Goal: Information Seeking & Learning: Learn about a topic

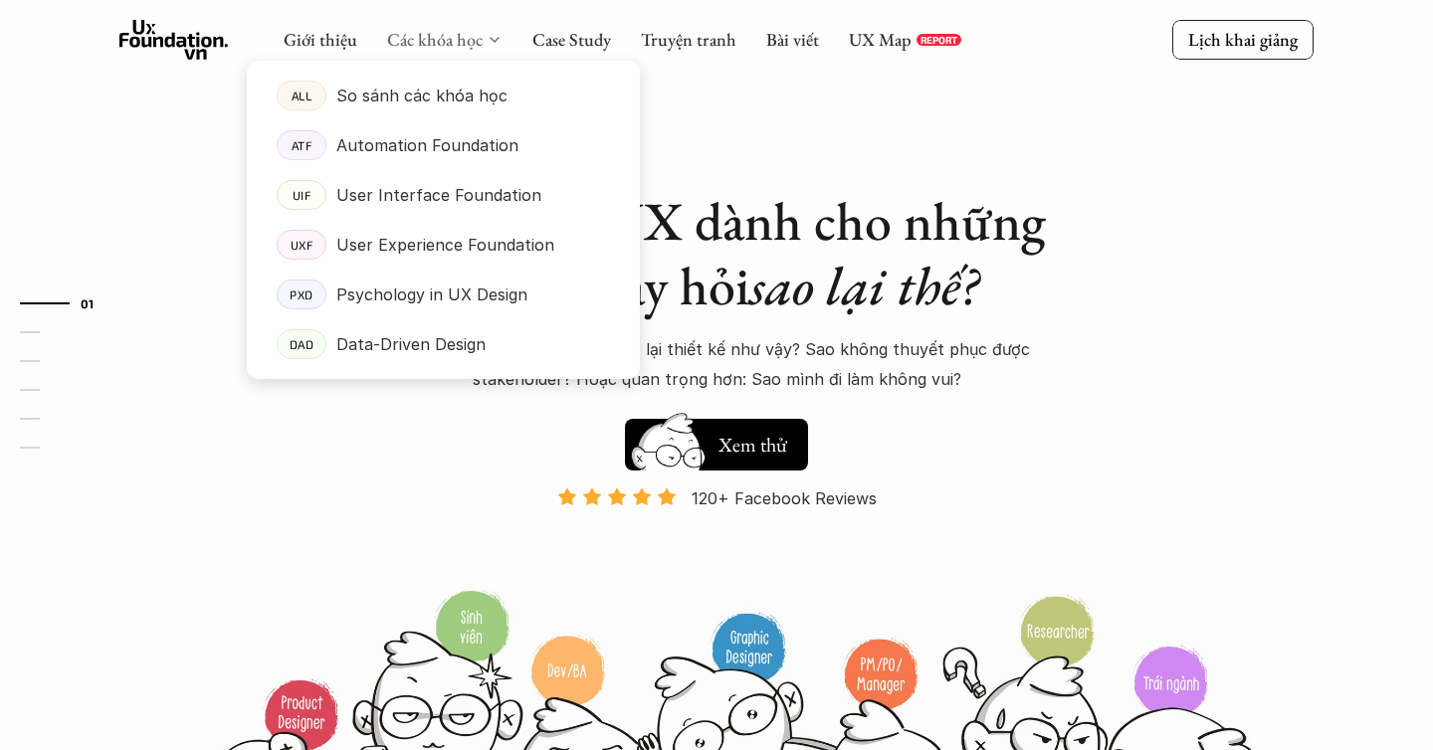
click at [468, 37] on link "Các khóa học" at bounding box center [435, 39] width 96 height 23
click at [451, 100] on p "So sánh các khóa học" at bounding box center [421, 96] width 171 height 30
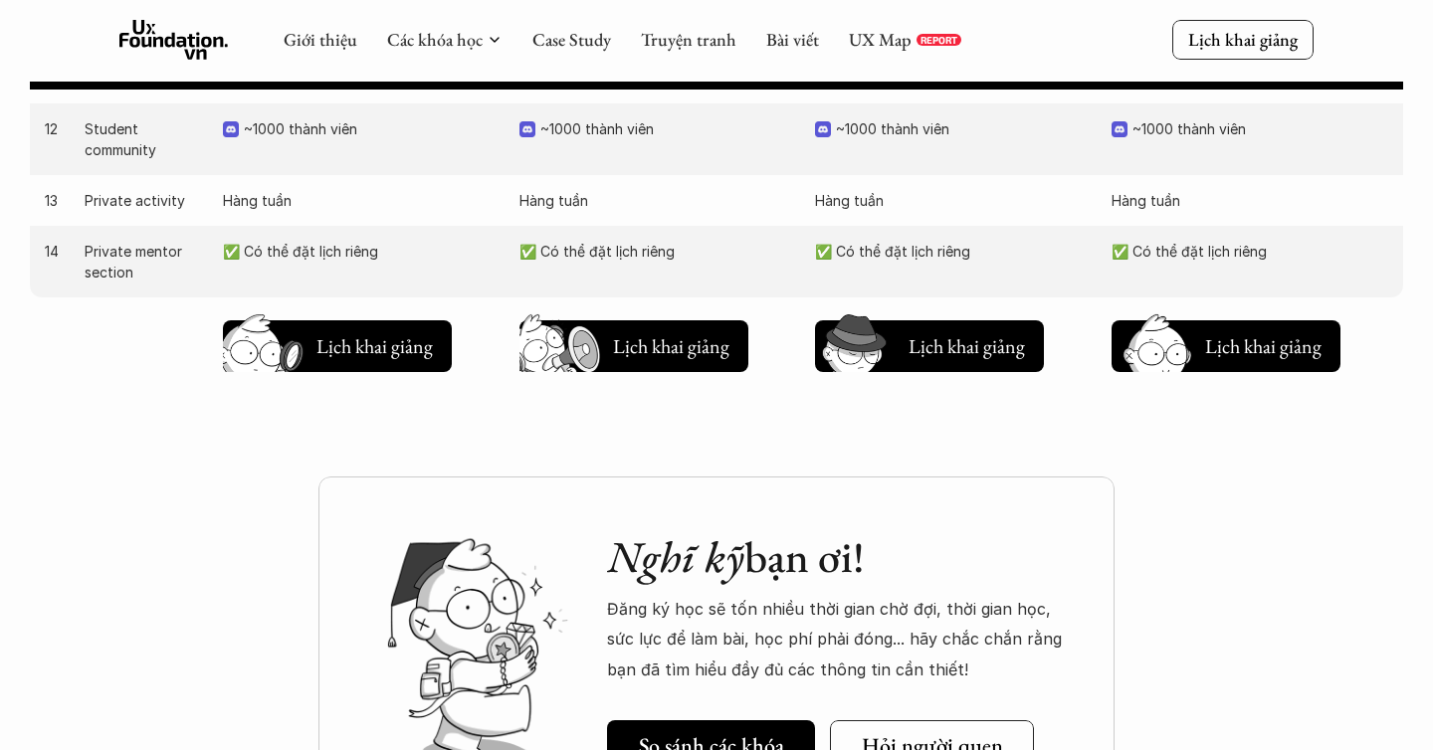
scroll to position [2180, 0]
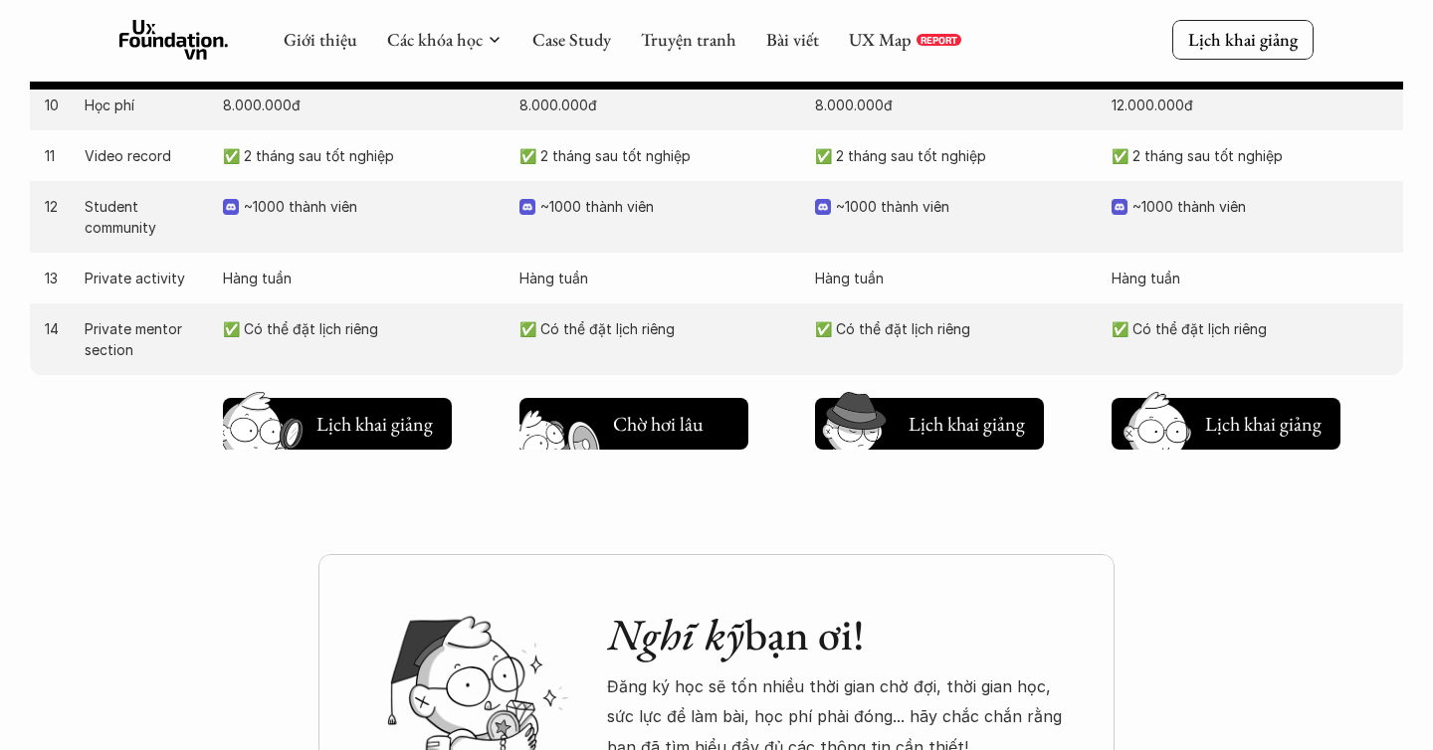
click at [648, 429] on h5 "Lịch khai giảng" at bounding box center [671, 420] width 116 height 28
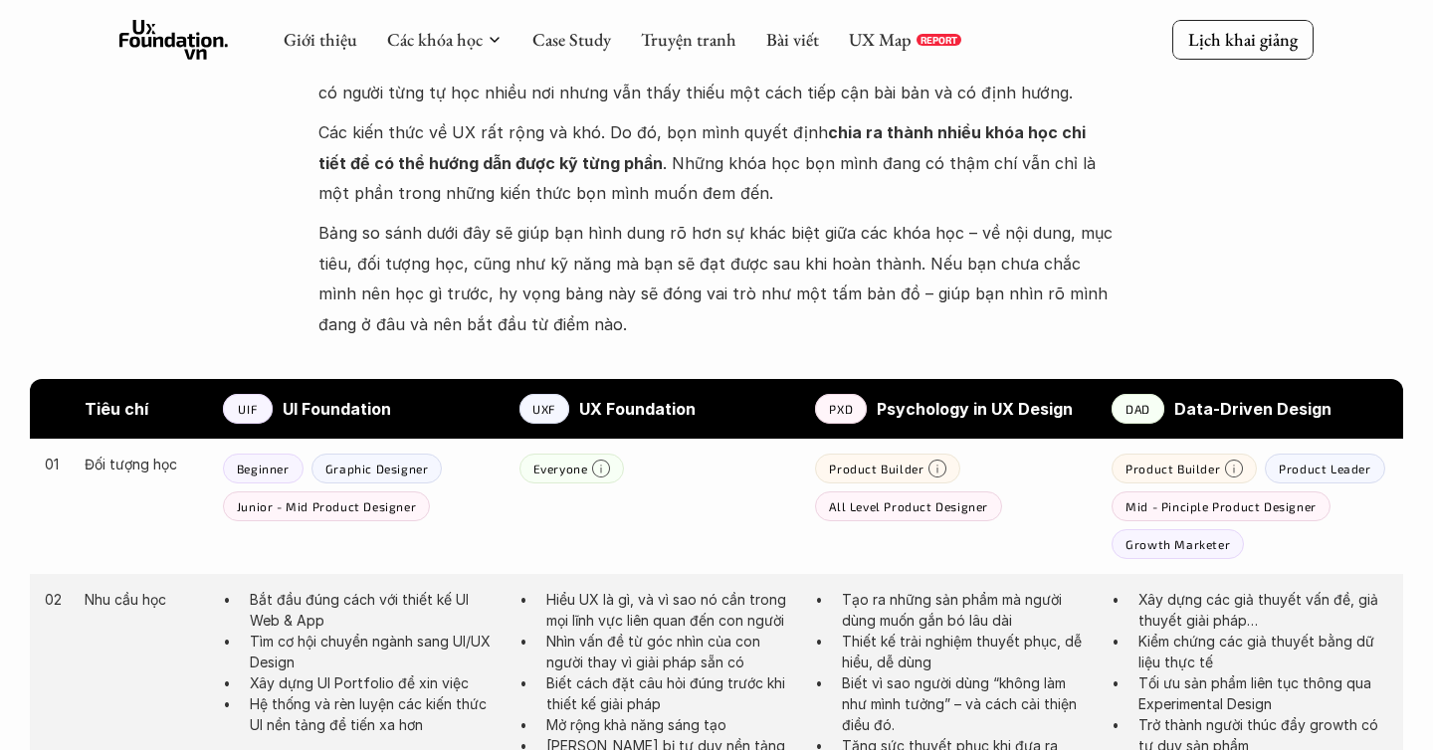
scroll to position [2180, 0]
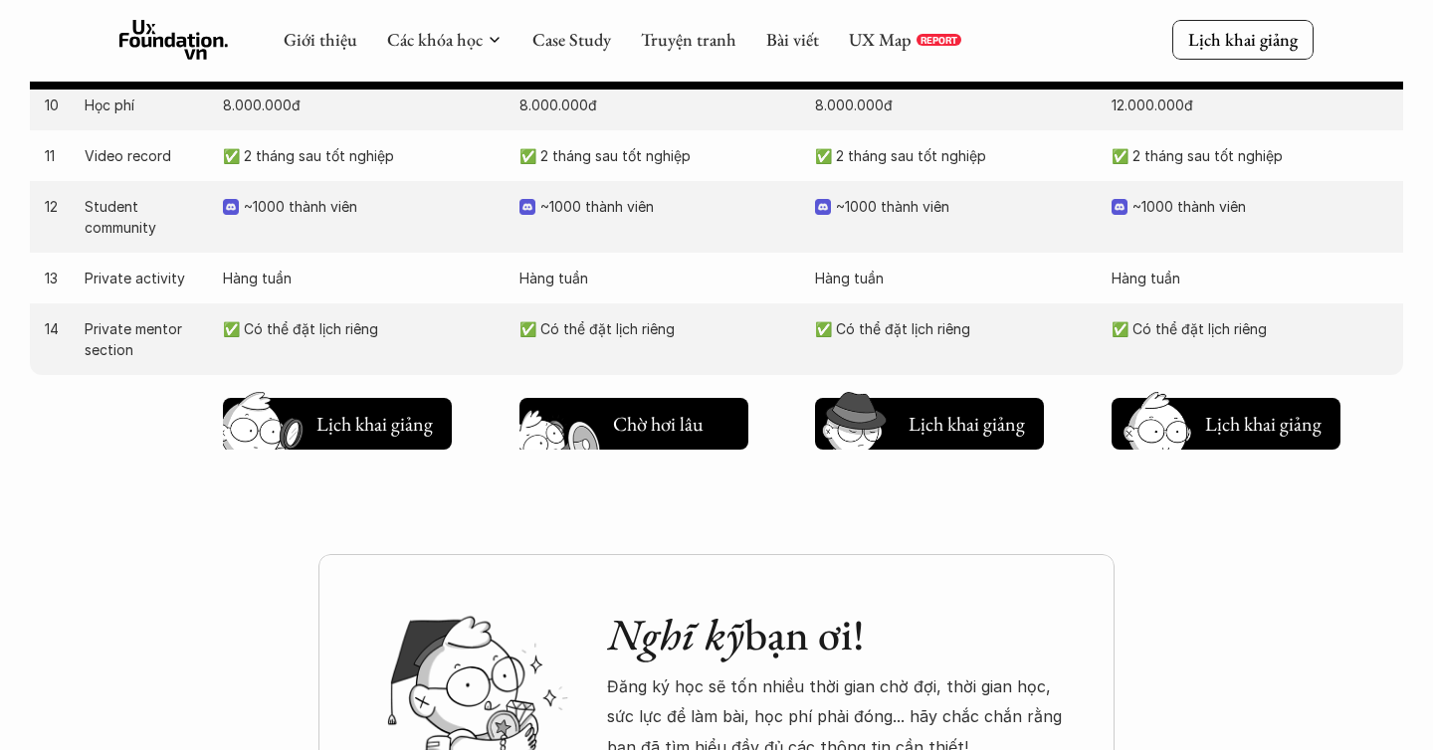
click at [676, 429] on h5 "Lịch khai giảng" at bounding box center [671, 420] width 116 height 28
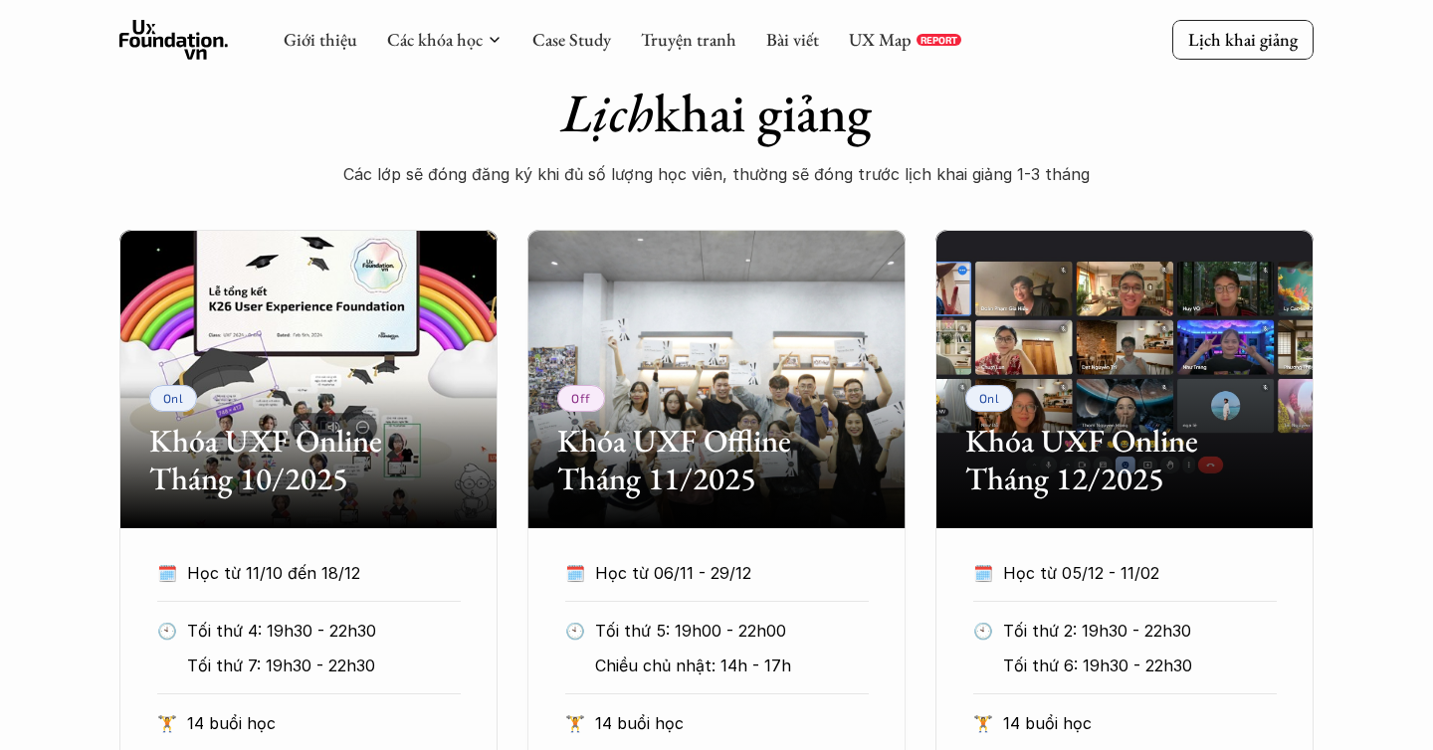
scroll to position [2180, 0]
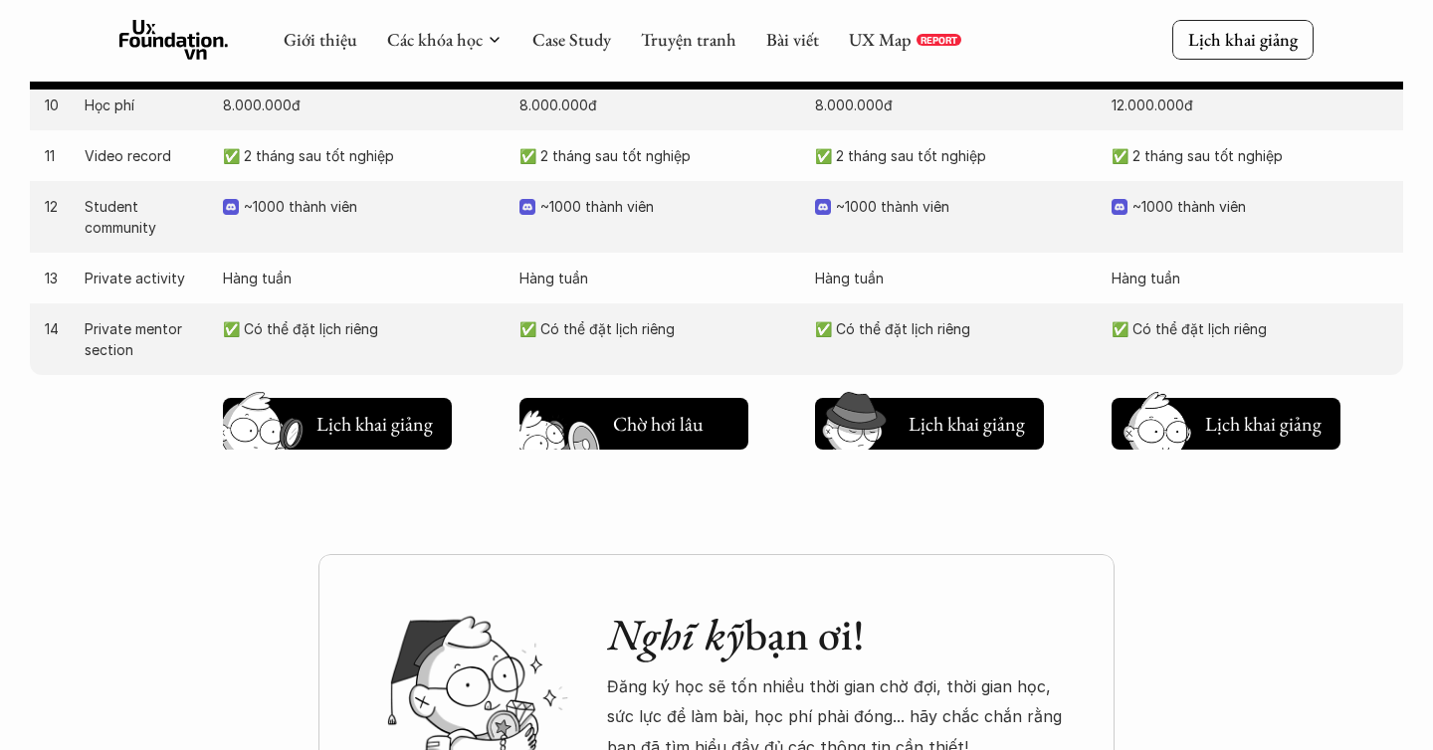
click at [662, 428] on h5 "Lịch khai giảng" at bounding box center [671, 420] width 116 height 28
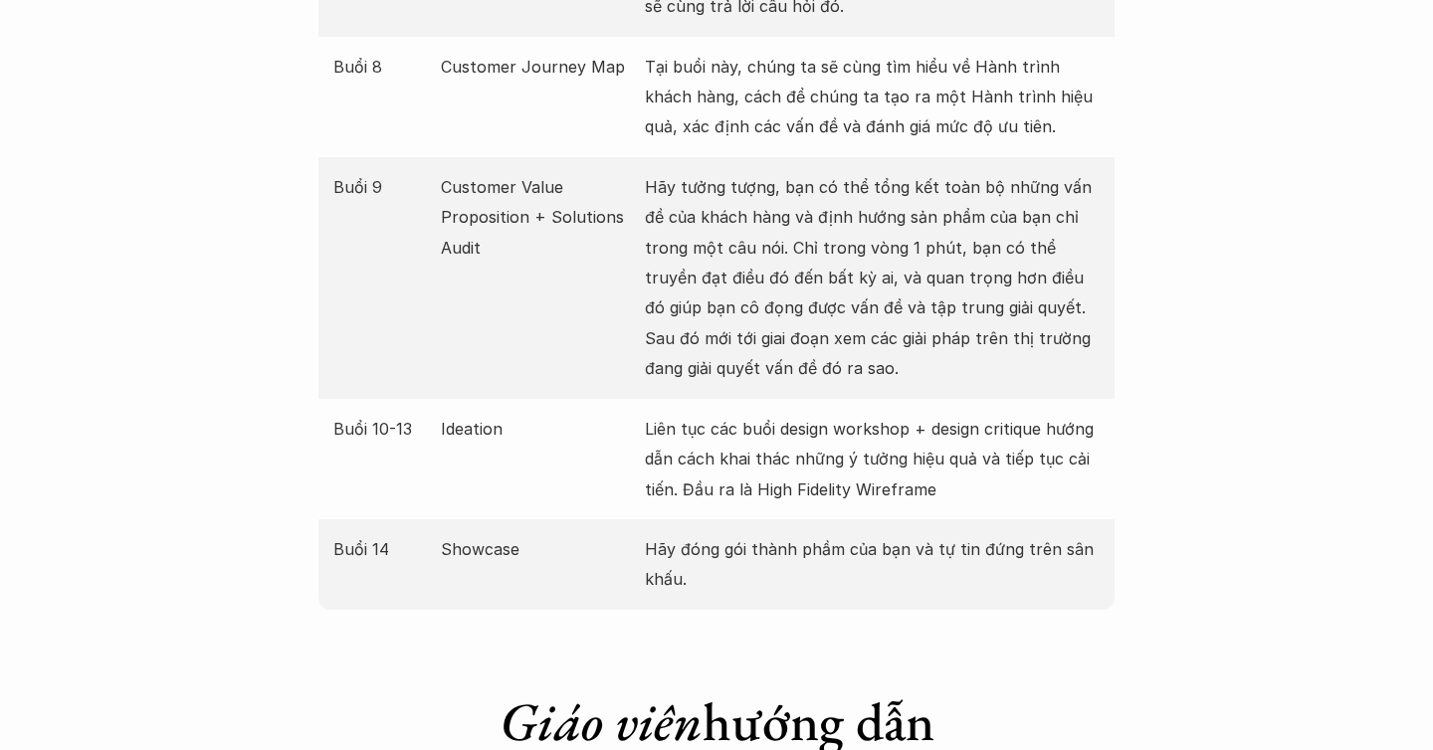
scroll to position [3521, 0]
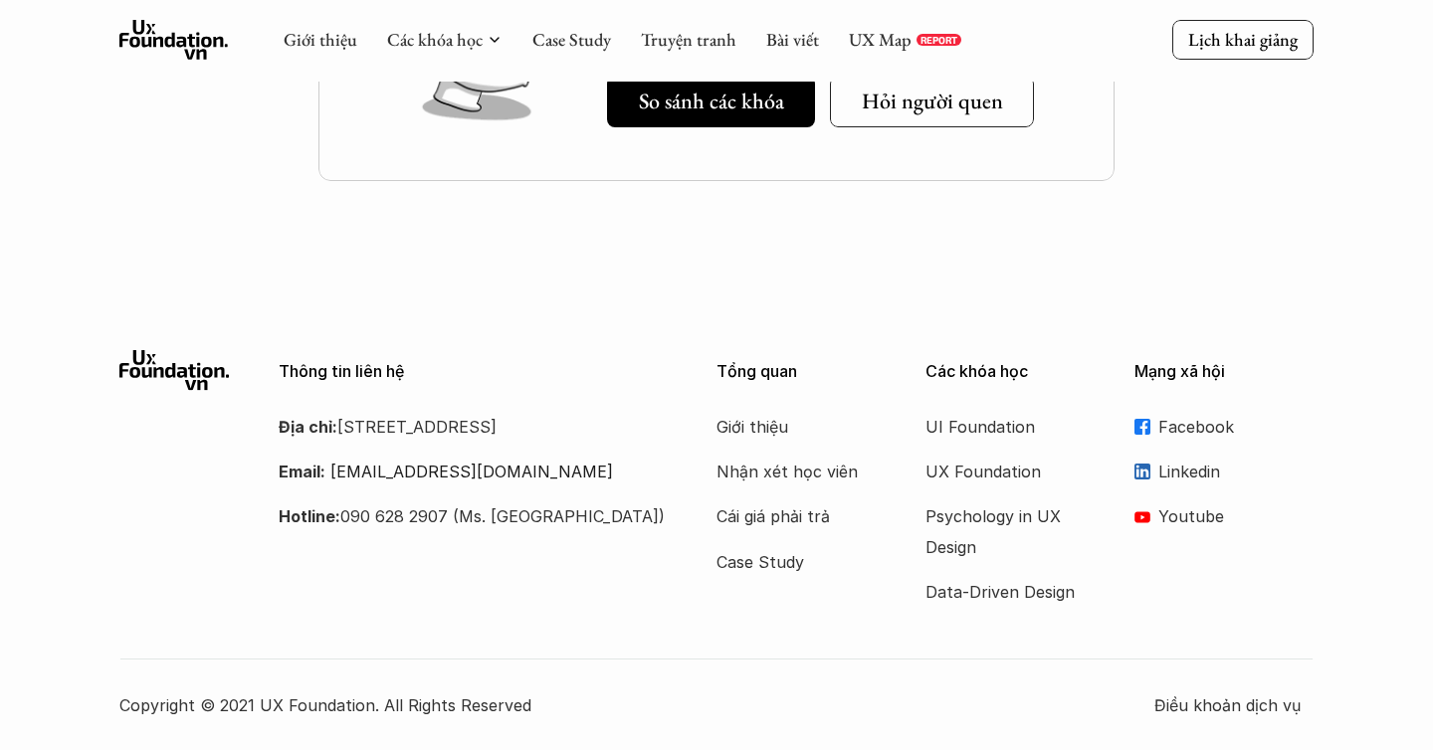
scroll to position [2180, 0]
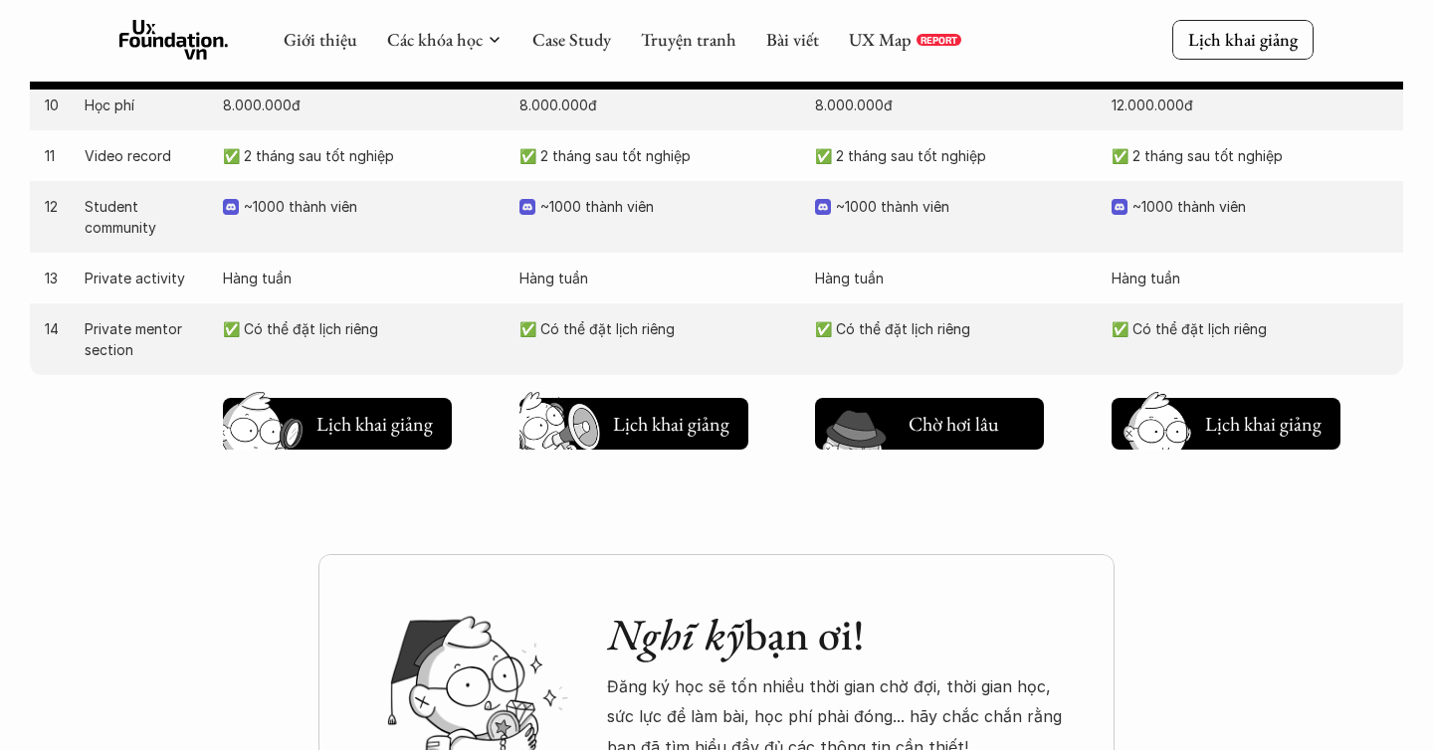
click at [975, 417] on h5 "Lịch khai giảng" at bounding box center [966, 420] width 116 height 28
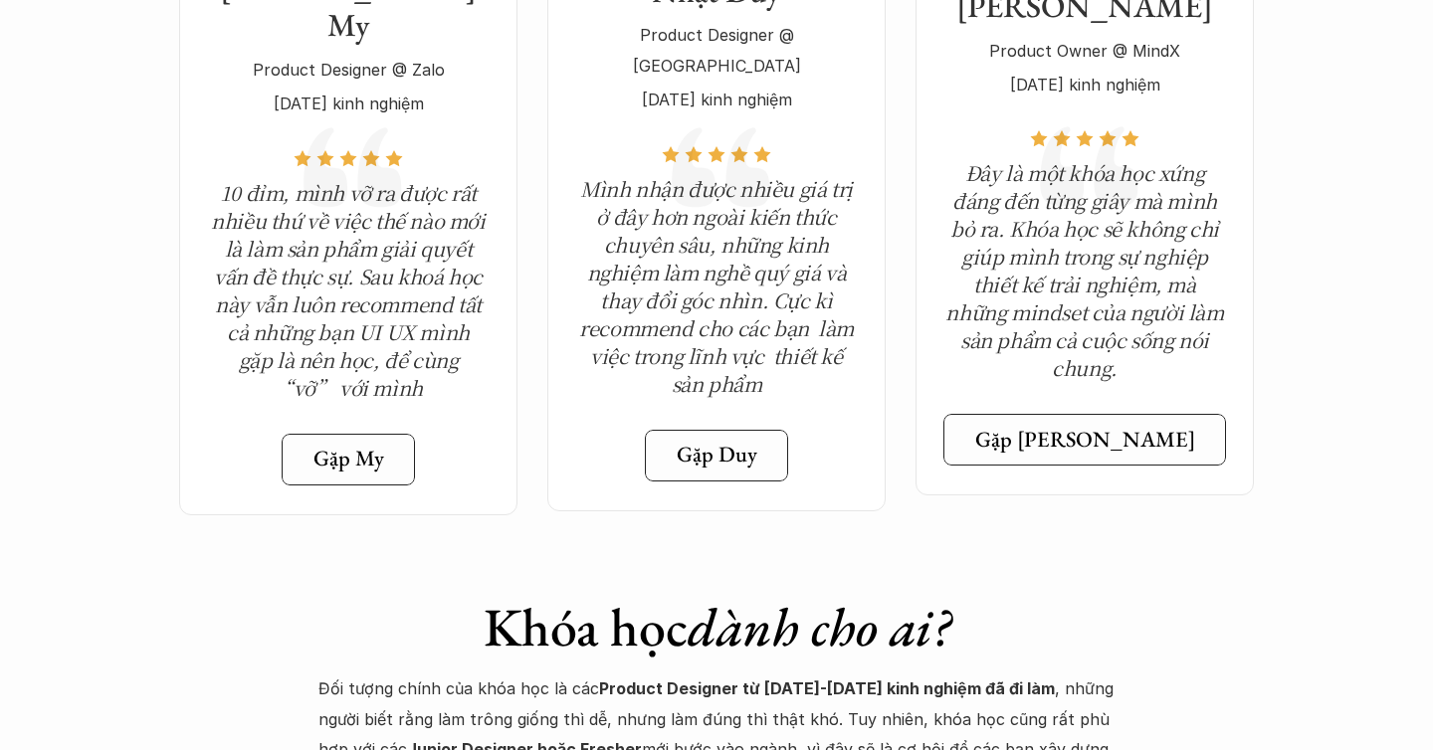
scroll to position [7576, 0]
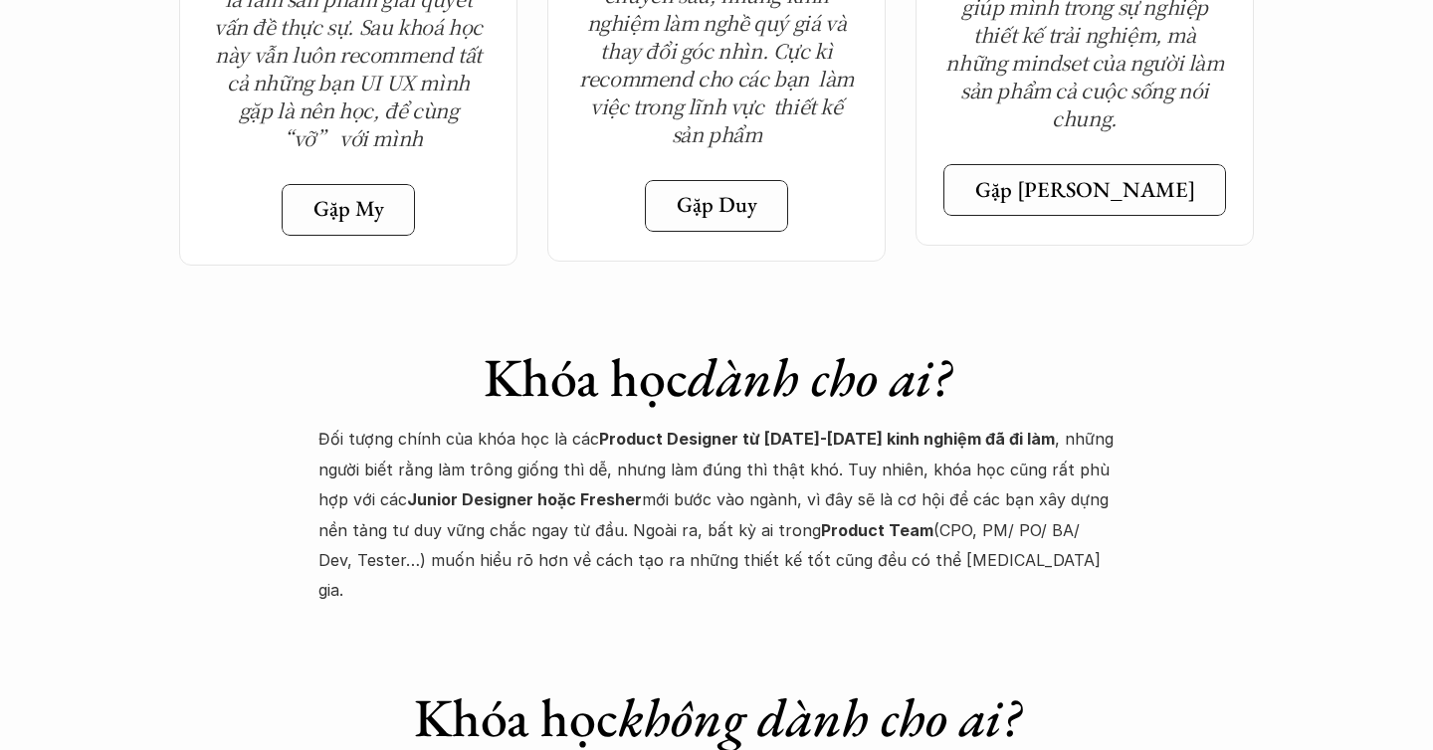
scroll to position [7440, 0]
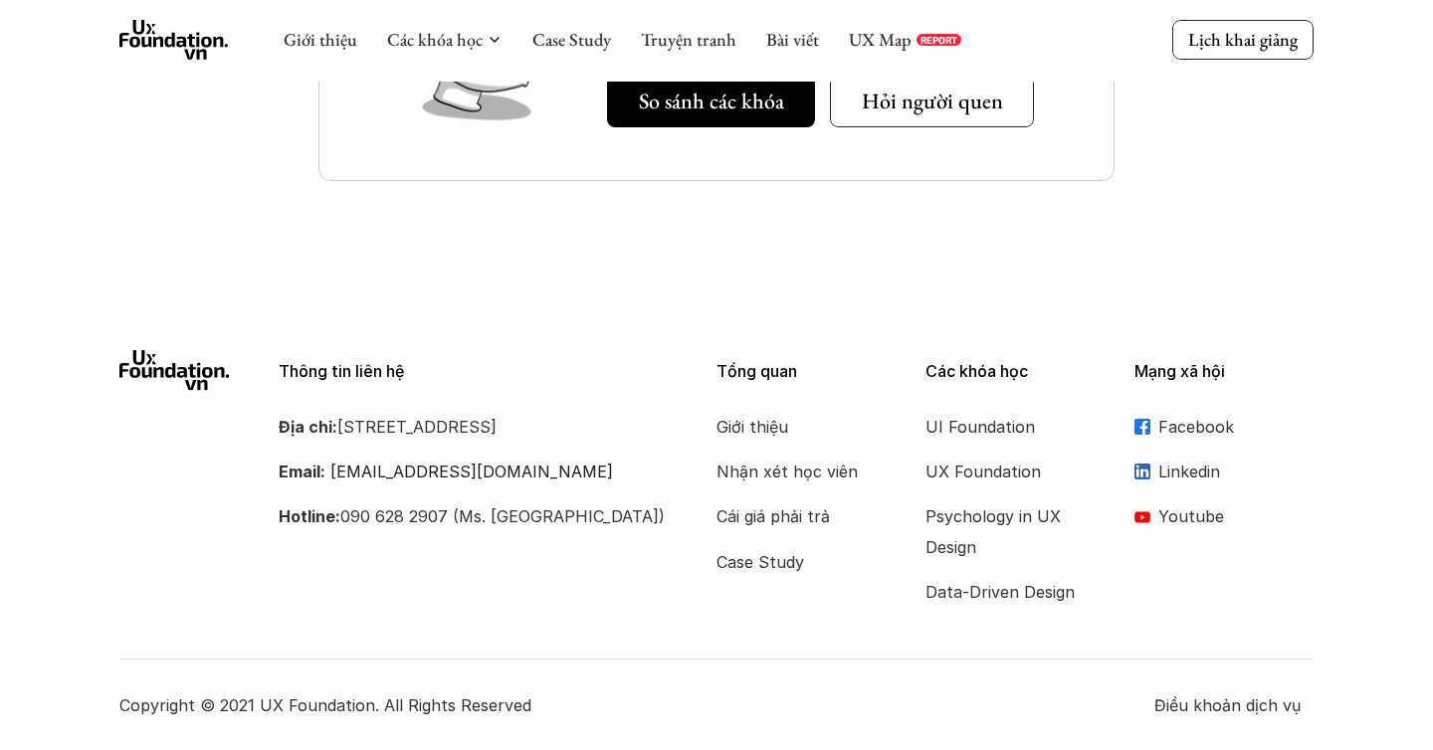
scroll to position [2180, 0]
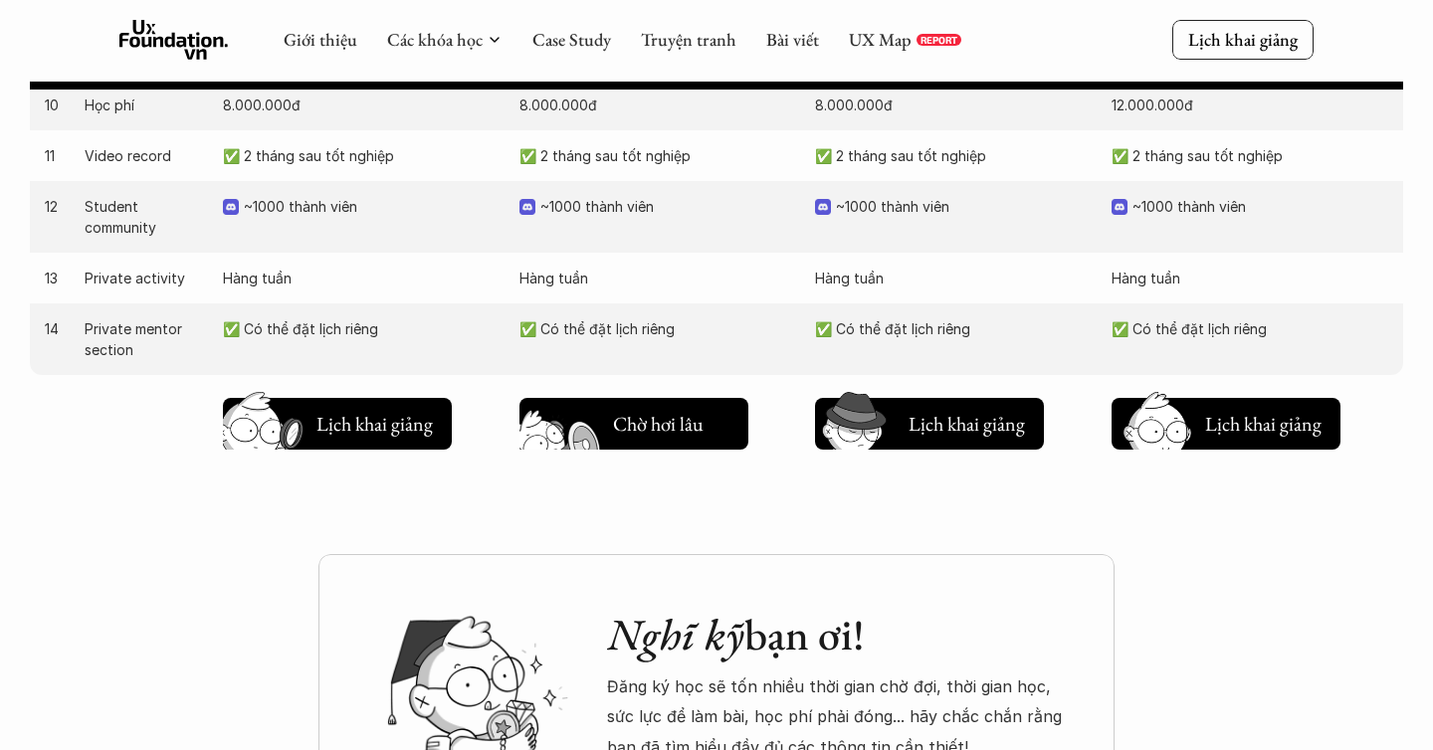
click at [698, 435] on h5 "Chờ hơi lâu" at bounding box center [658, 424] width 91 height 28
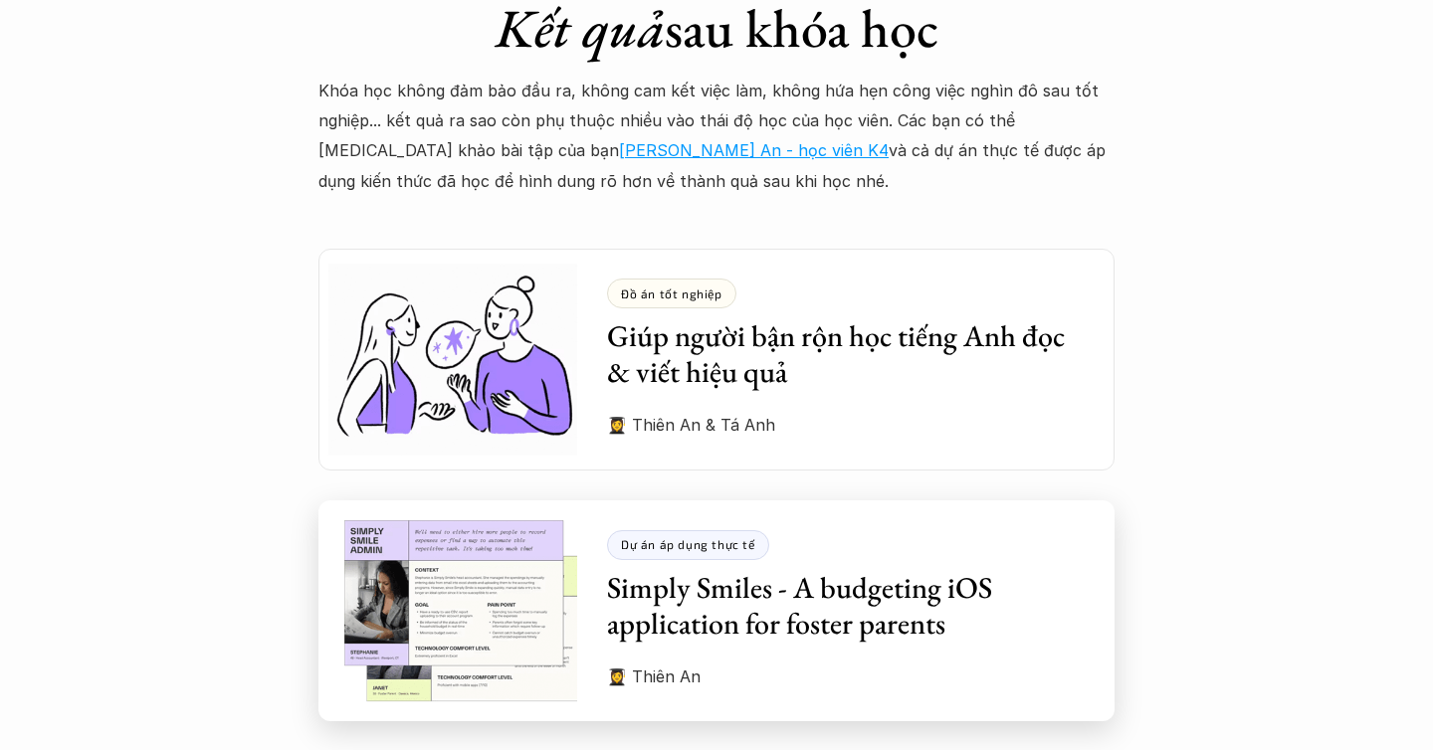
scroll to position [5362, 0]
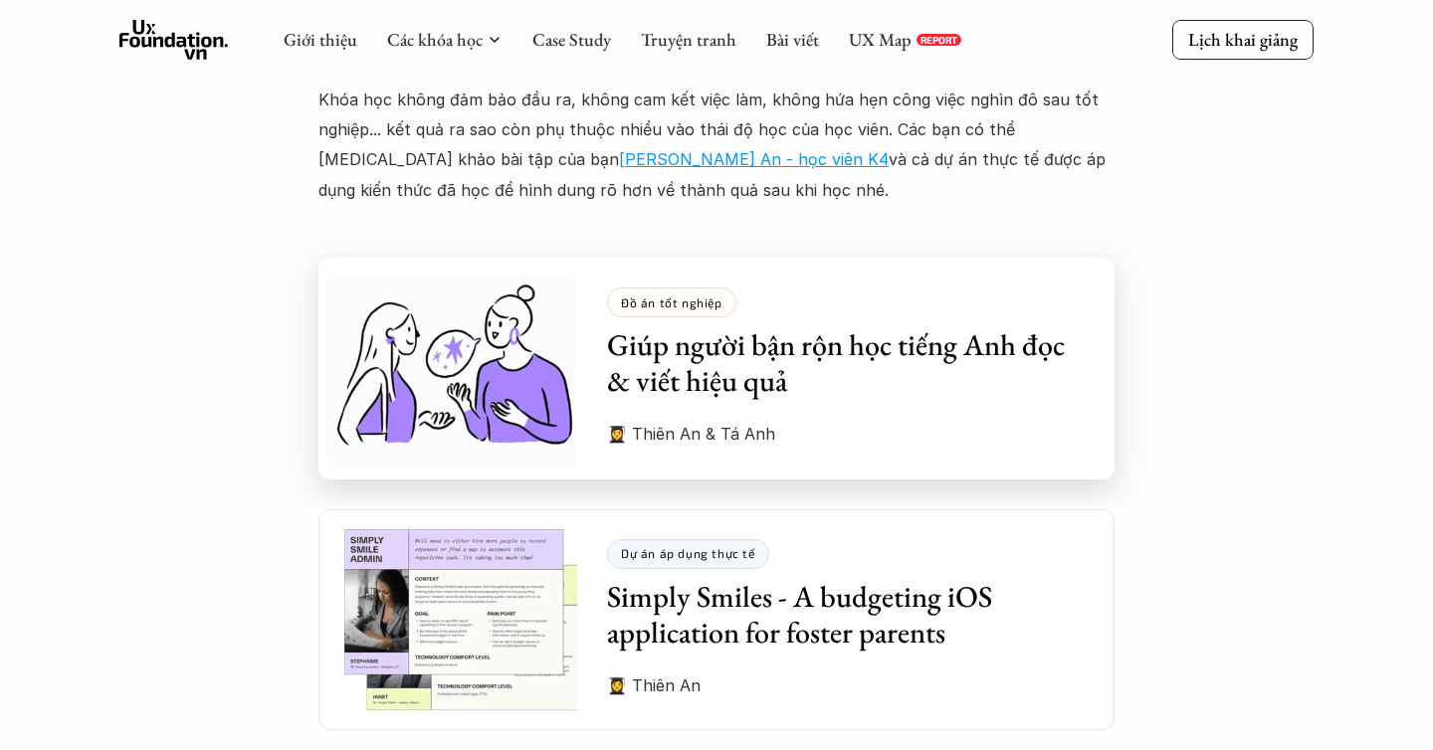
click at [819, 327] on h3 "Giúp người bận rộn học tiếng Anh đọc & viết hiệu quả" at bounding box center [846, 363] width 478 height 72
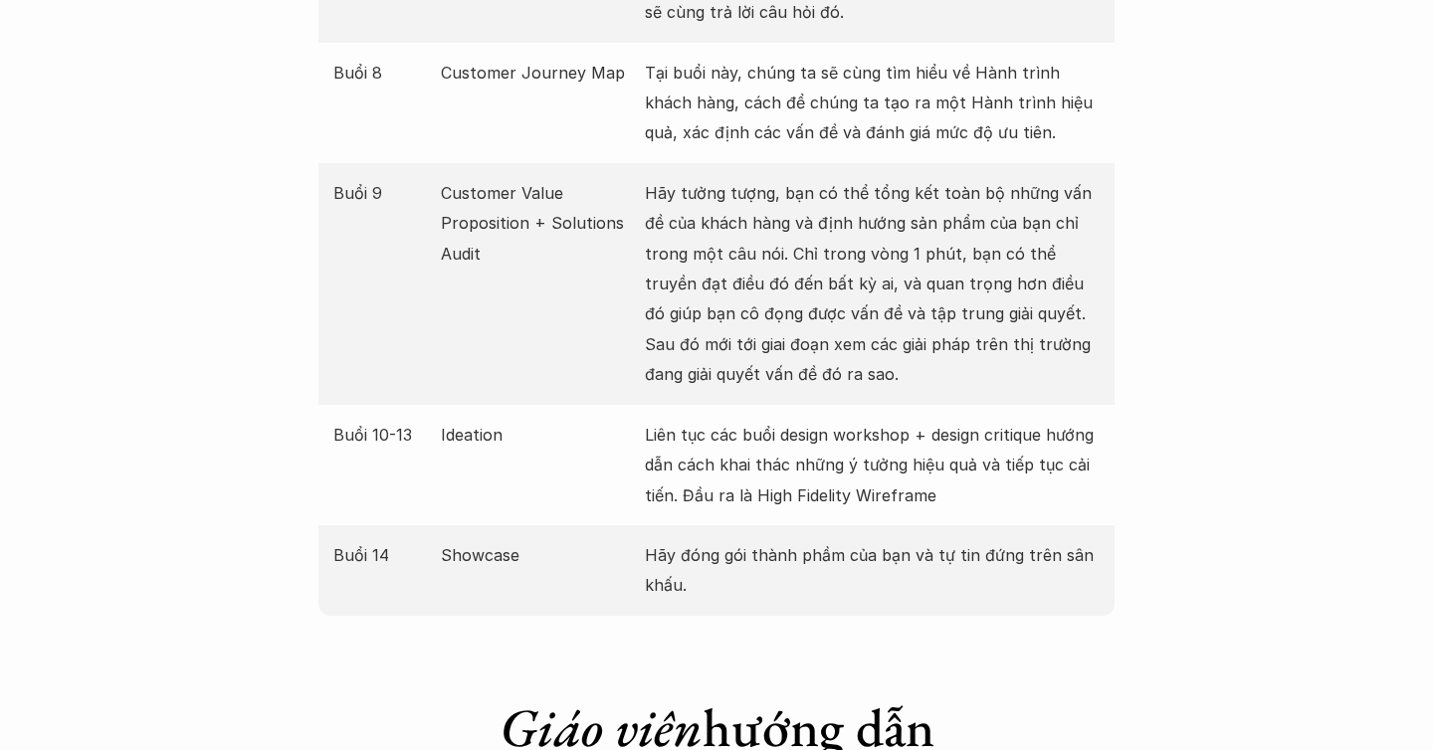
scroll to position [2819, 0]
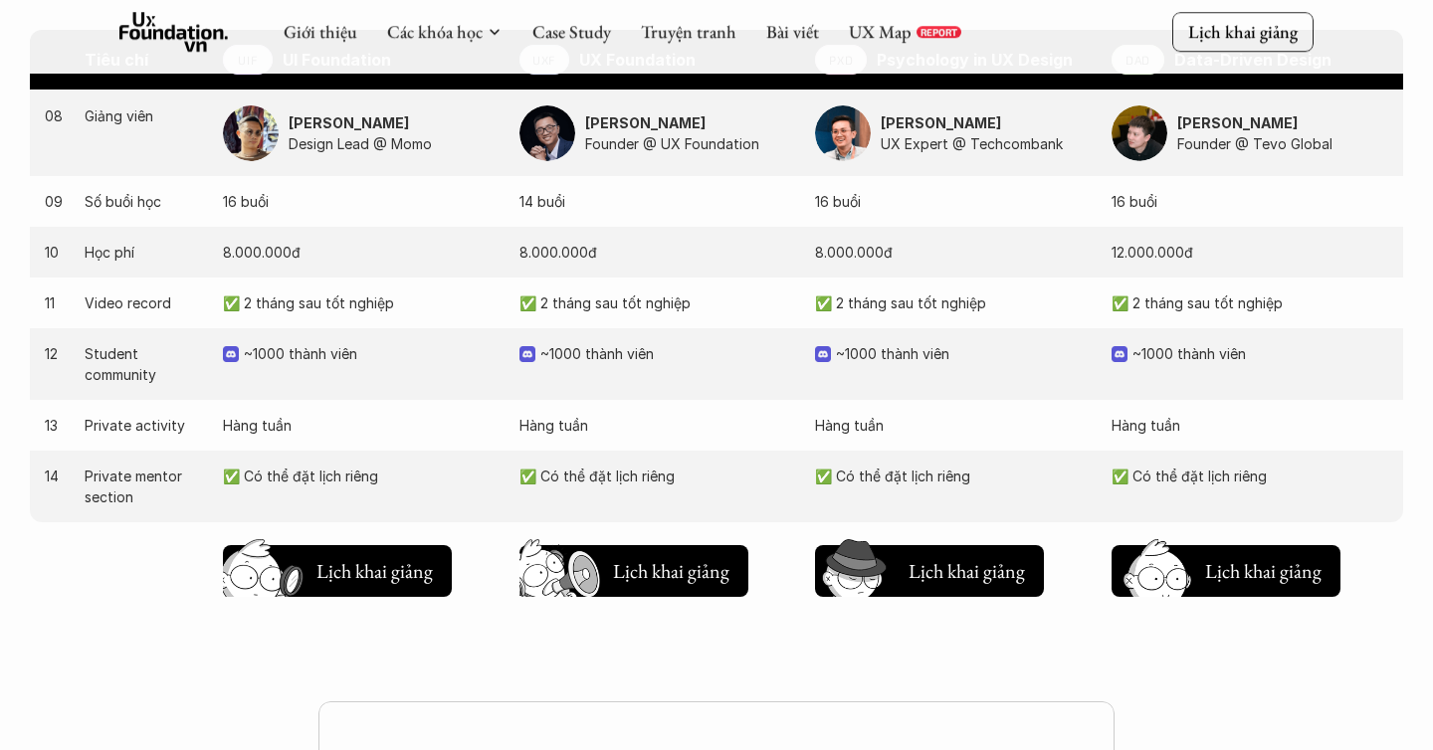
scroll to position [1992, 0]
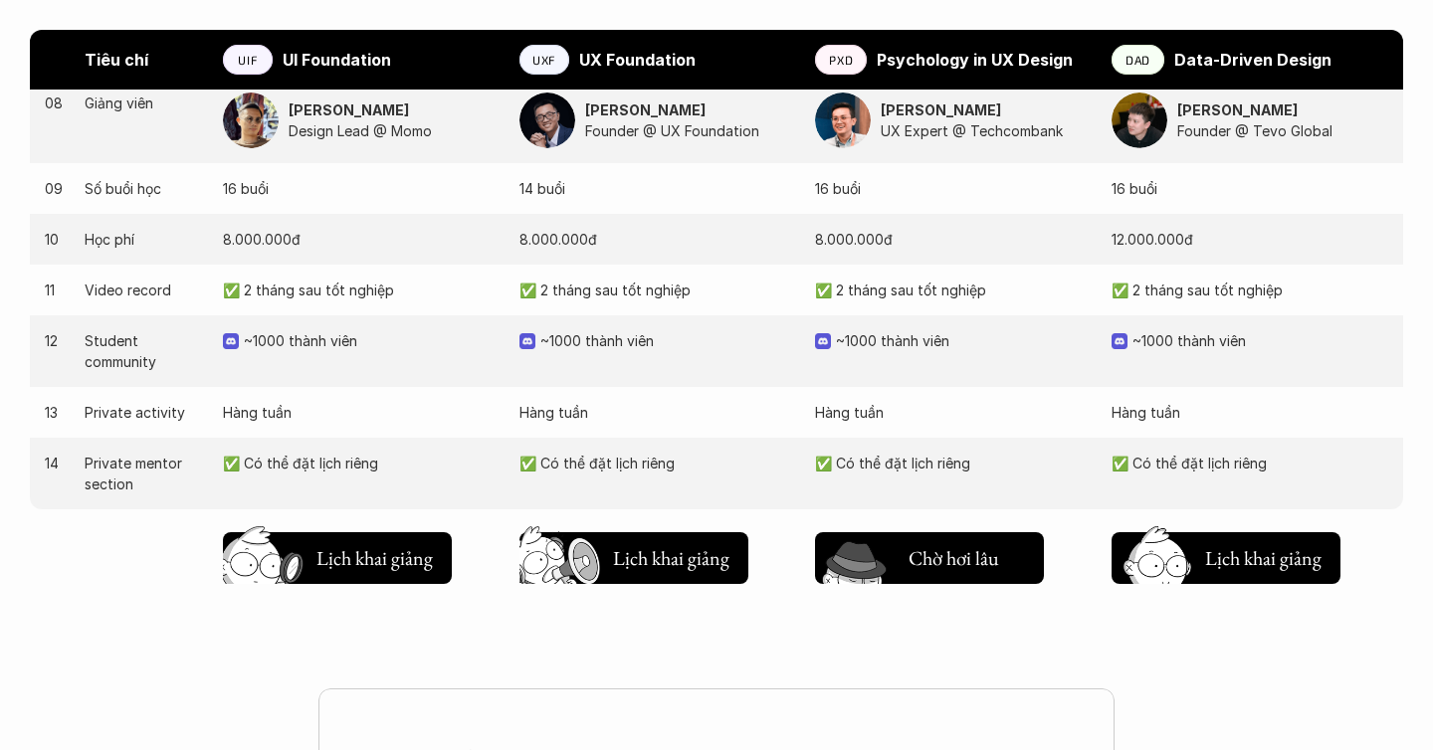
click at [892, 549] on img at bounding box center [858, 586] width 106 height 91
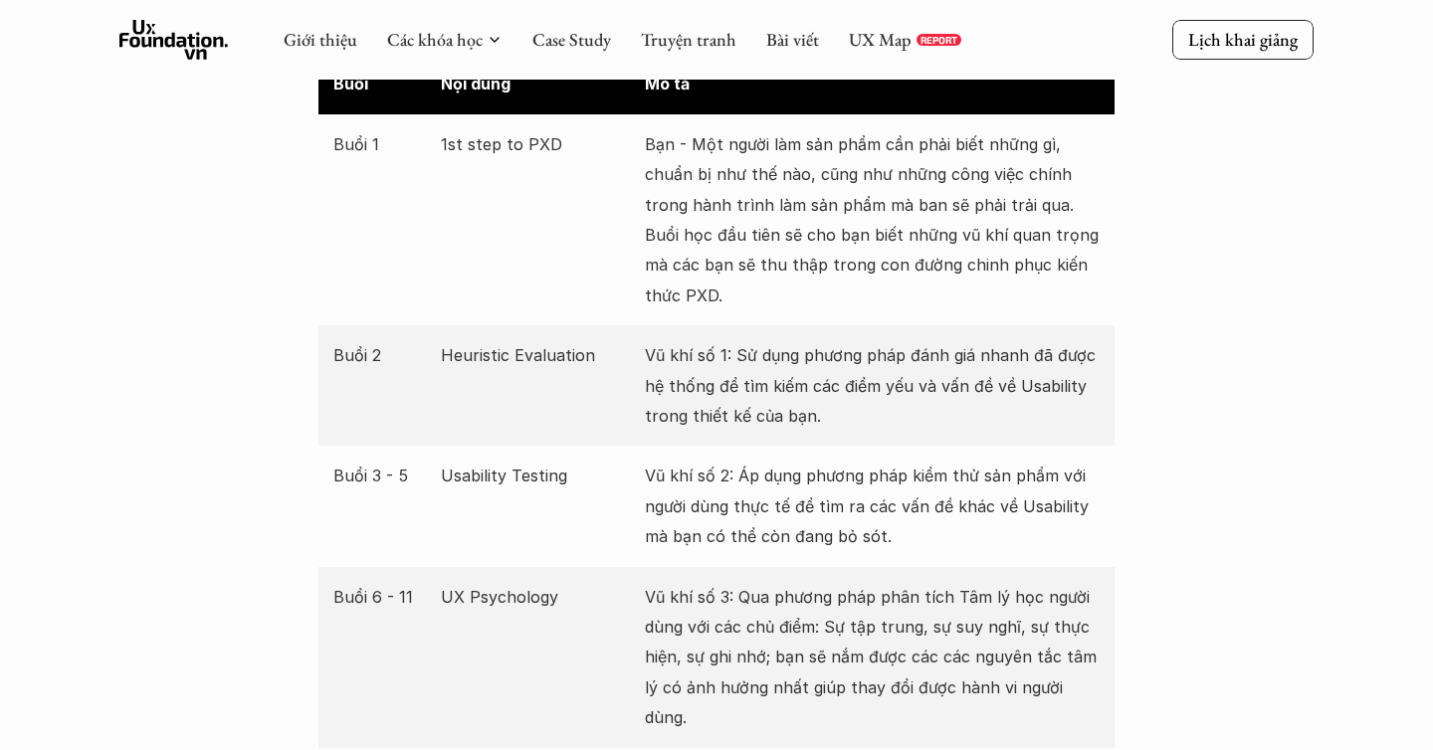
scroll to position [3696, 0]
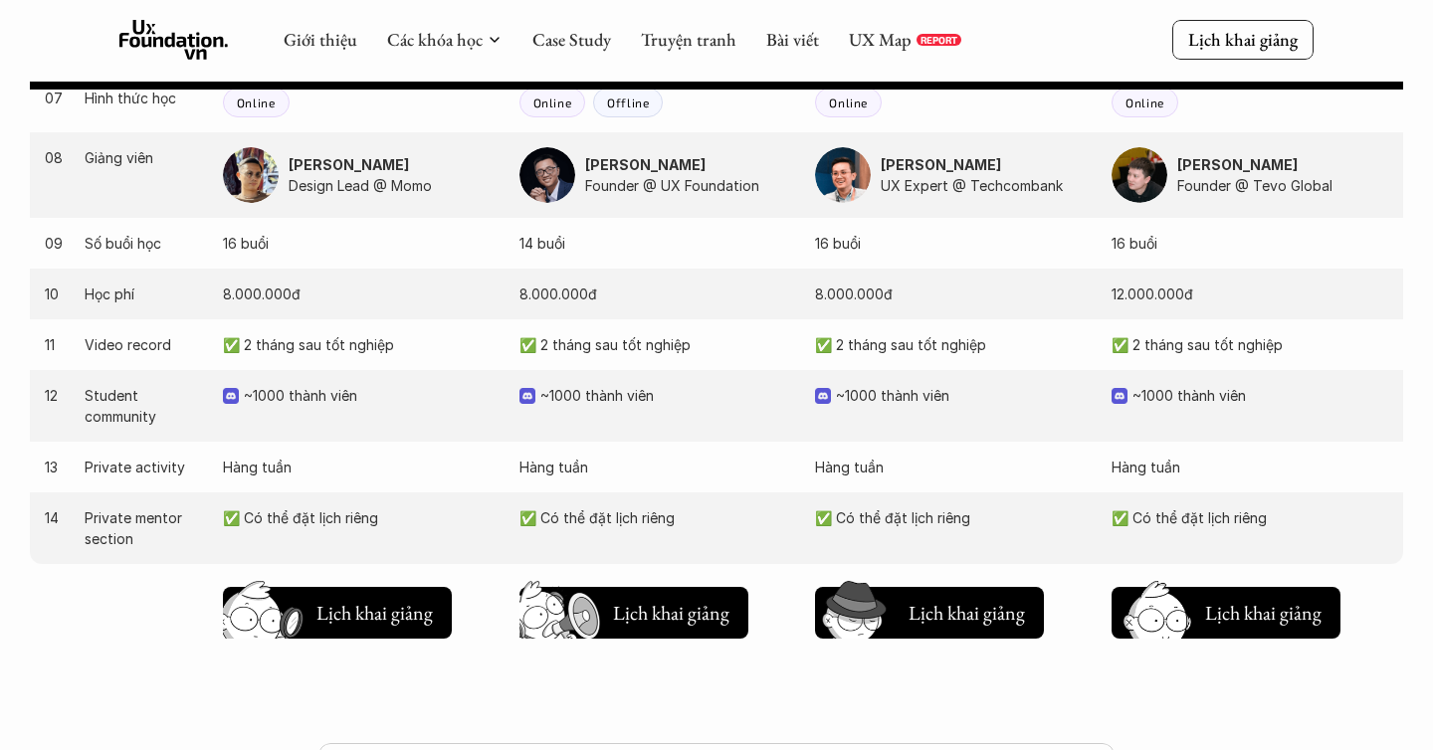
scroll to position [1988, 0]
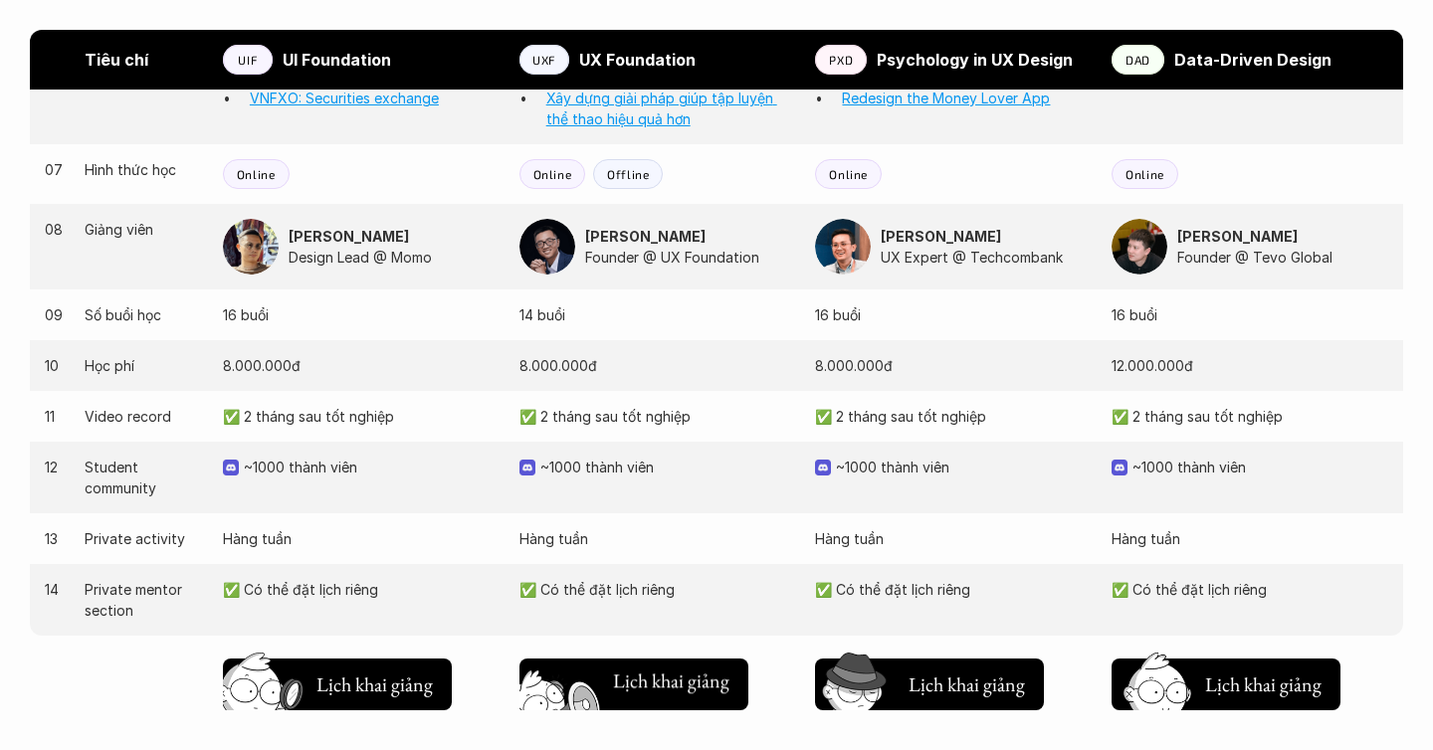
click at [648, 683] on h5 "Lịch khai giảng" at bounding box center [671, 682] width 116 height 28
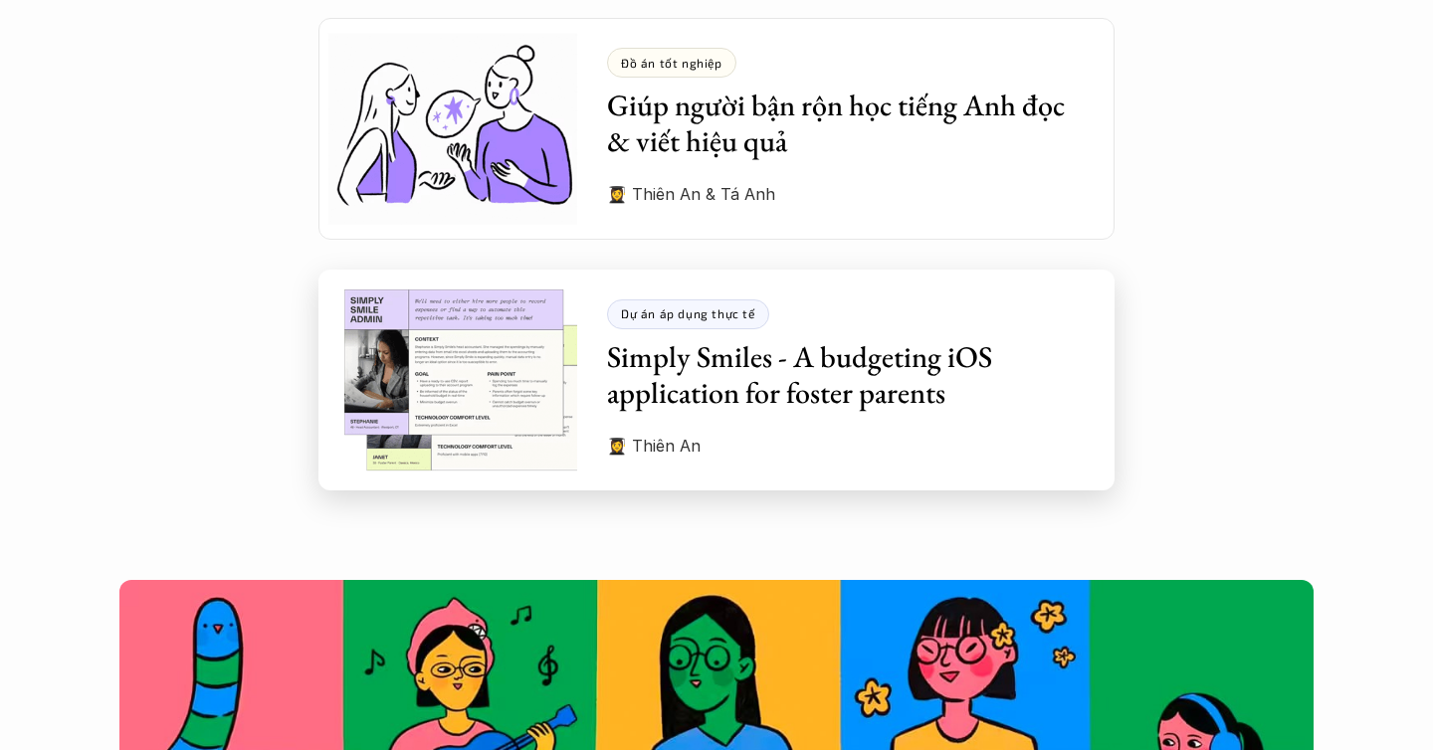
scroll to position [5611, 0]
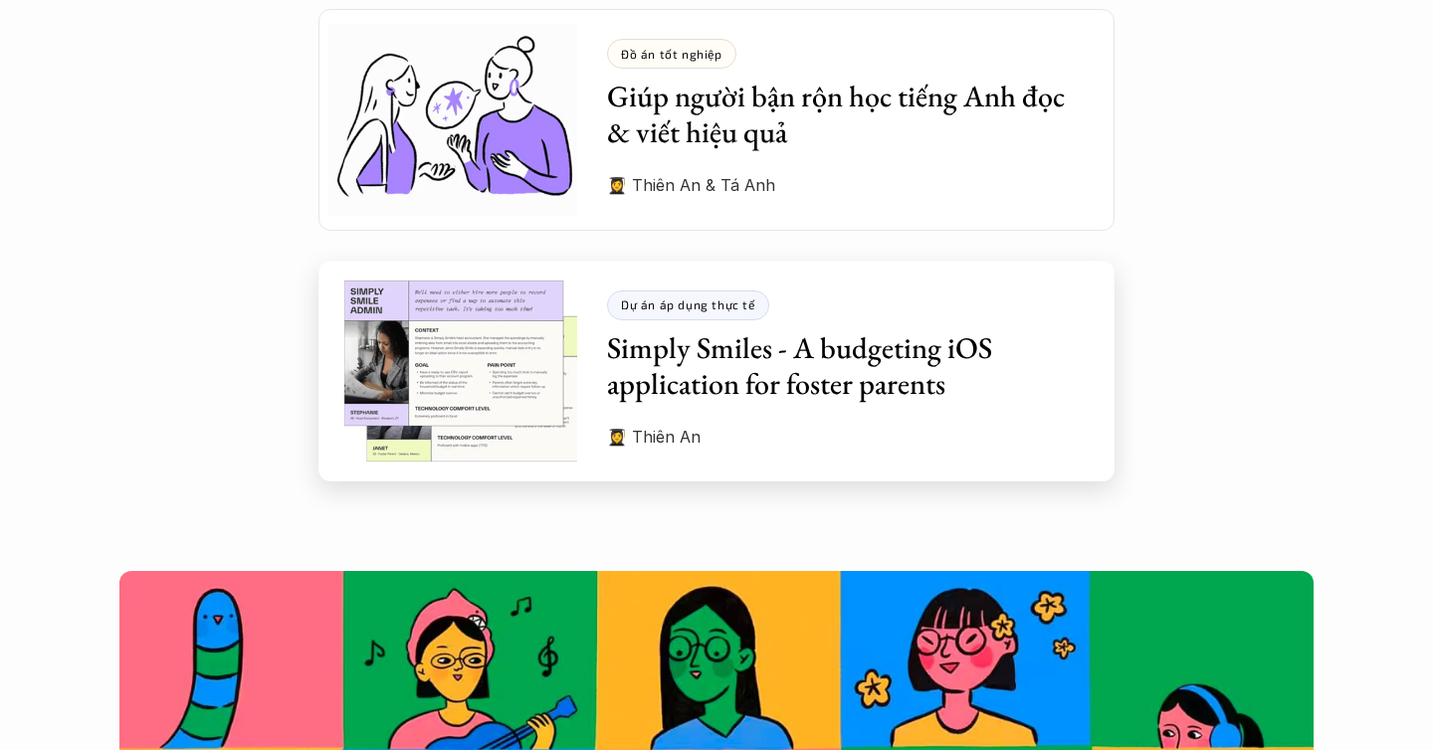
click at [760, 358] on h3 "Simply Smiles - A budgeting iOS application for foster parents" at bounding box center [846, 366] width 478 height 72
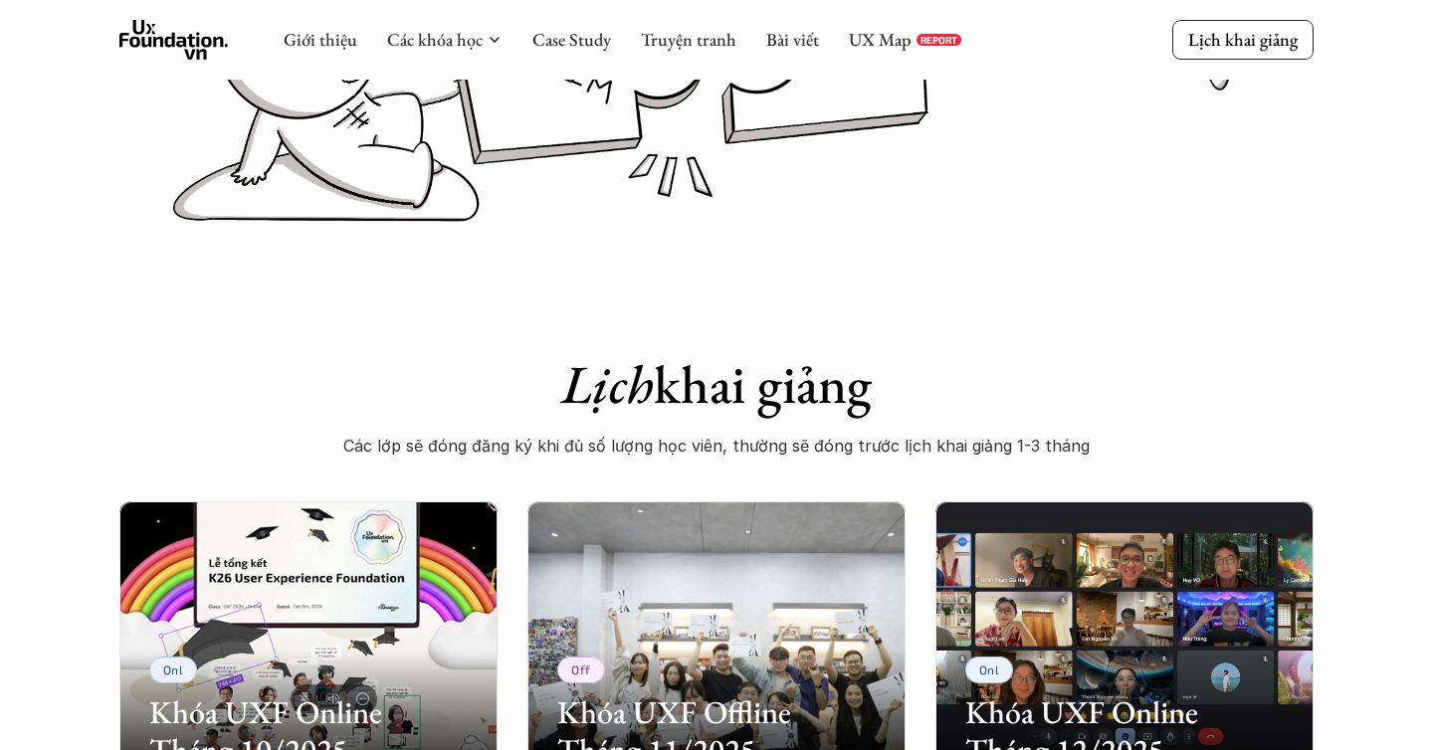
scroll to position [0, 0]
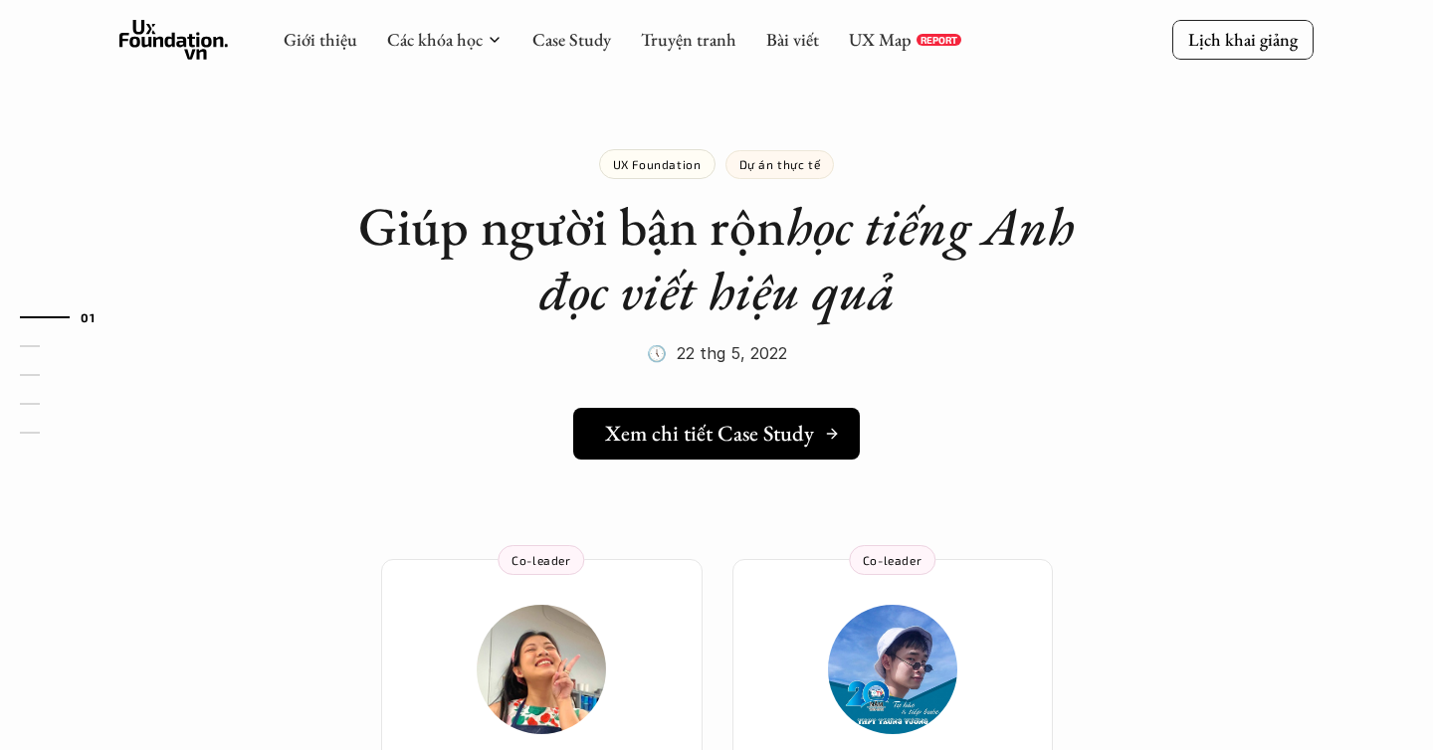
click at [782, 448] on link "Xem chi tiết Case Study" at bounding box center [716, 434] width 287 height 52
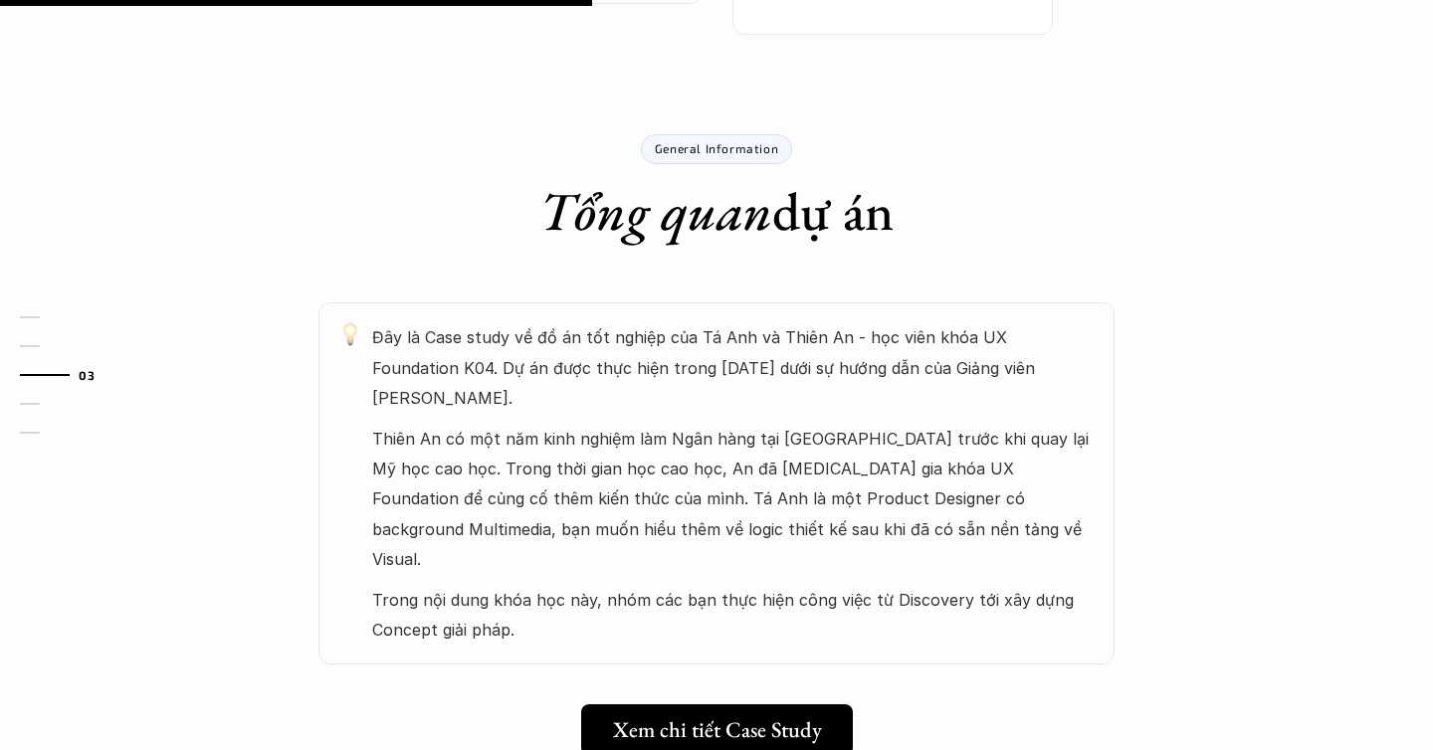
scroll to position [974, 0]
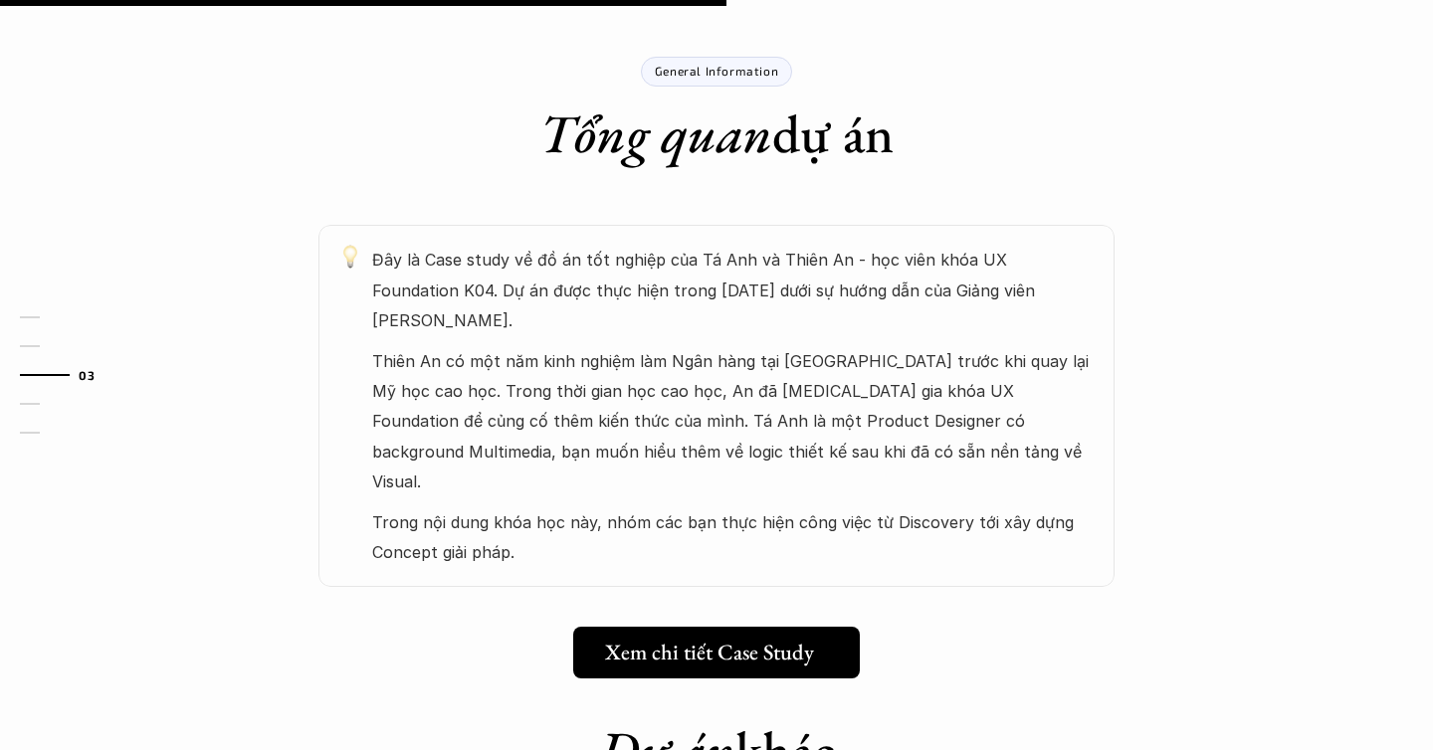
click at [755, 640] on h5 "Xem chi tiết Case Study" at bounding box center [709, 653] width 209 height 26
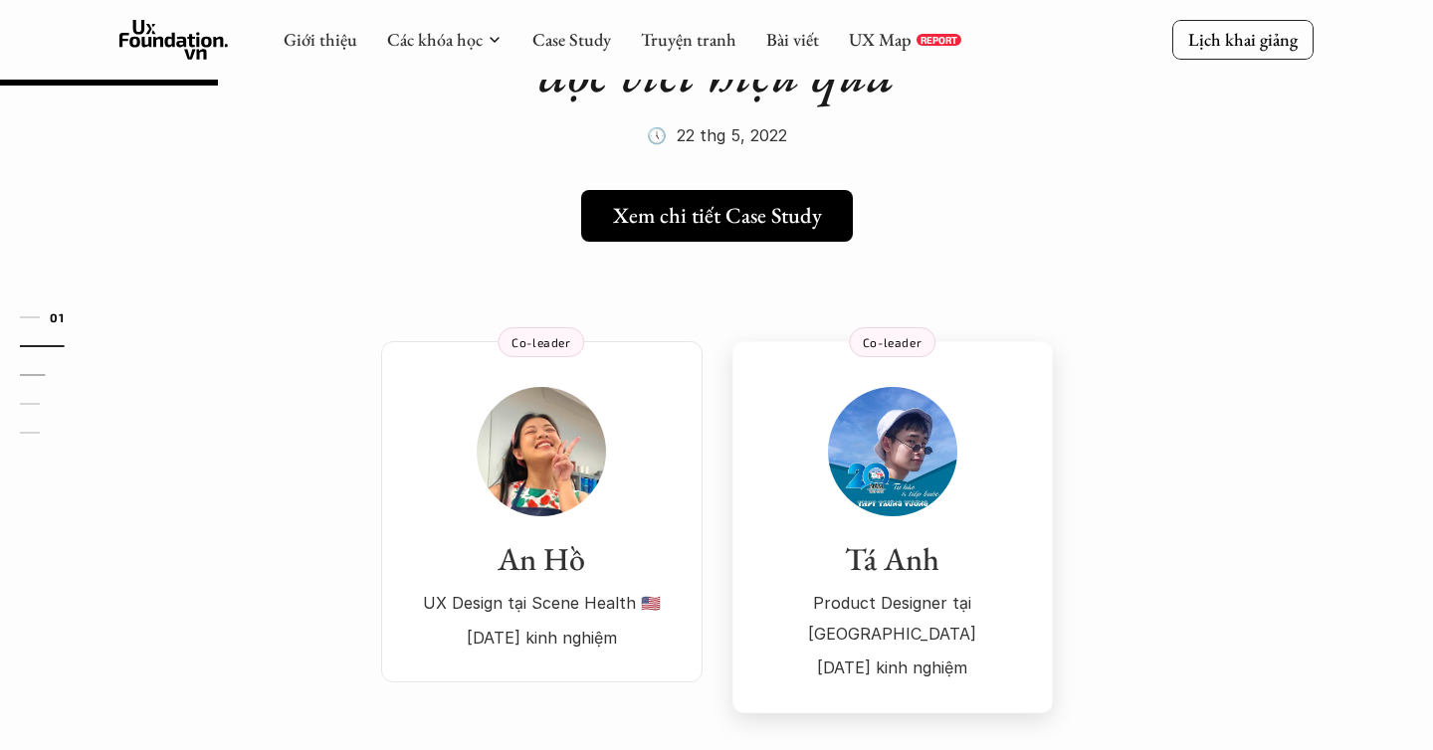
scroll to position [0, 0]
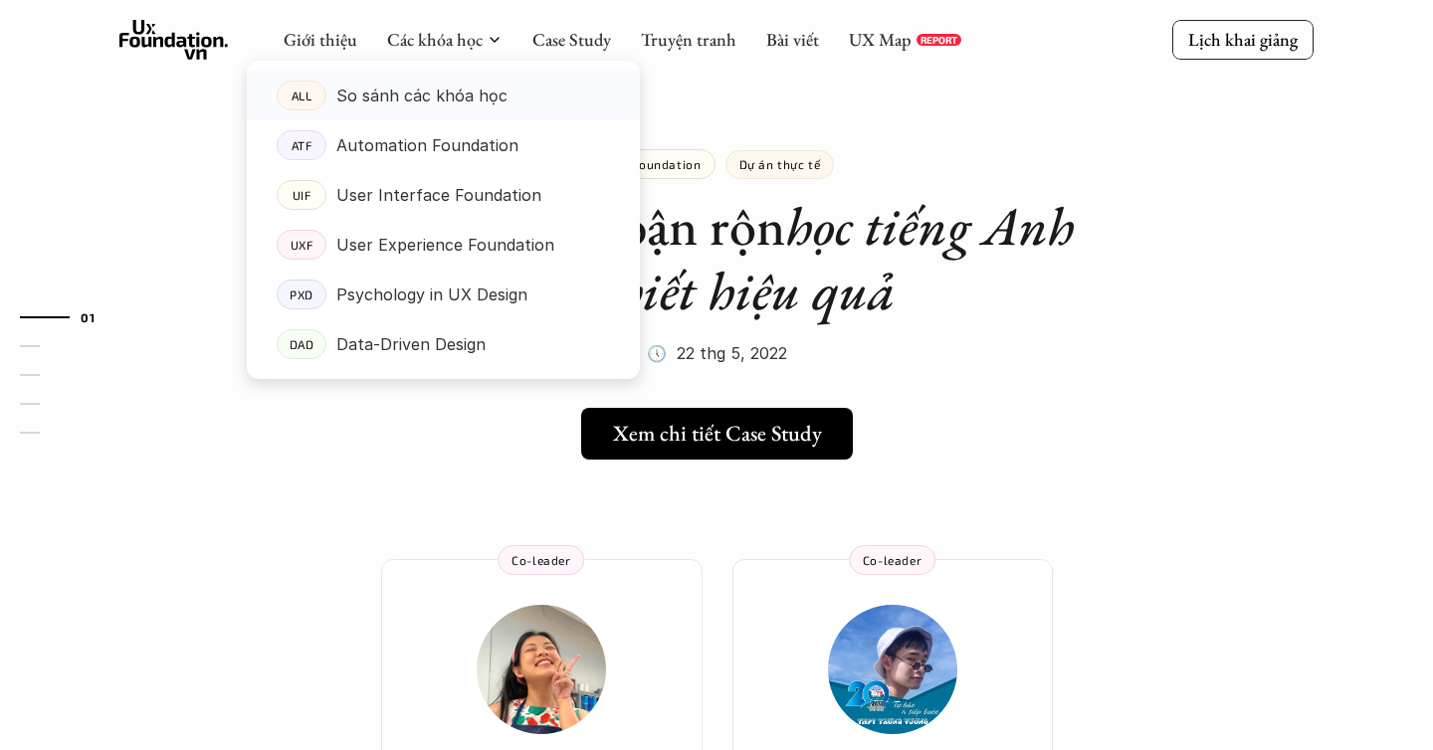
click at [420, 82] on p "So sánh các khóa học" at bounding box center [421, 96] width 171 height 30
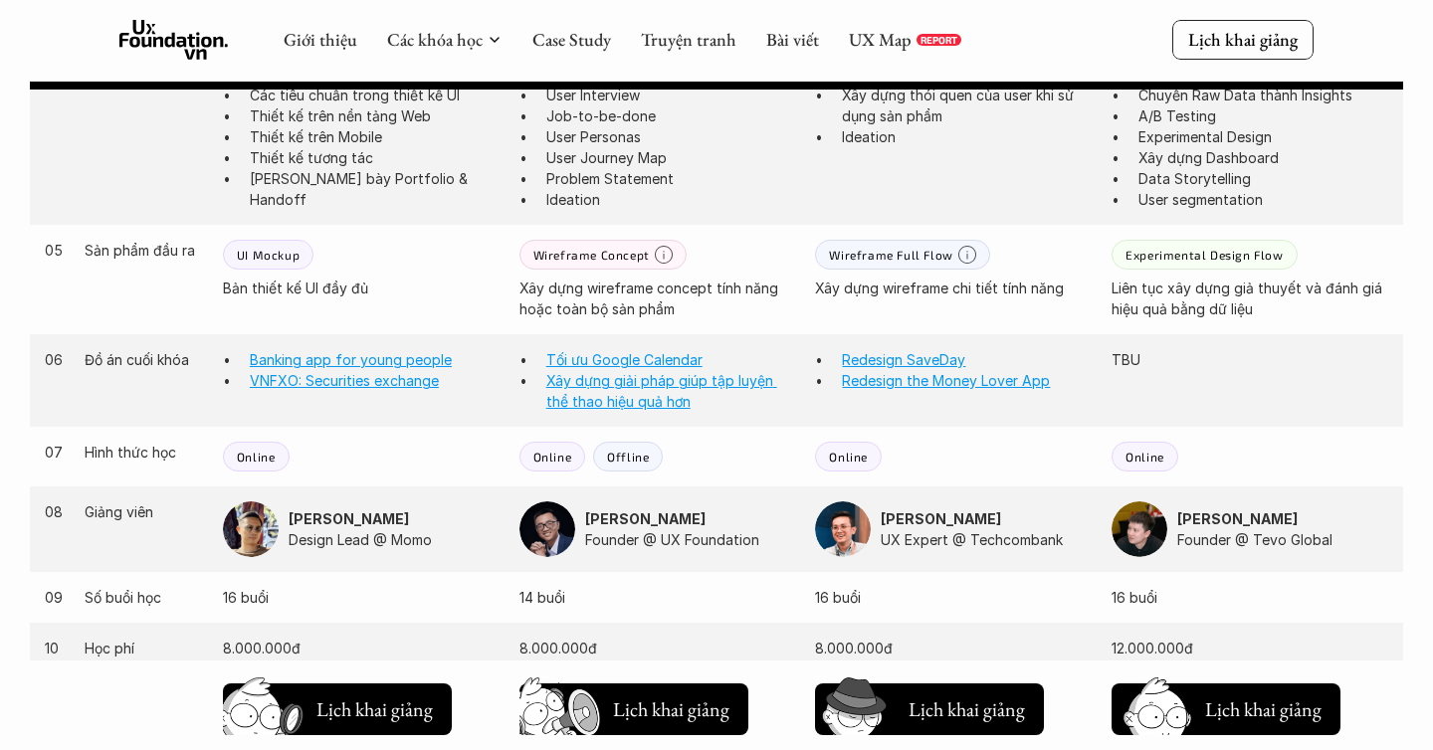
scroll to position [1635, 0]
click at [740, 385] on link "Xây dựng giải pháp giúp tập luyện thể thao hiệu quả hơn" at bounding box center [661, 393] width 231 height 38
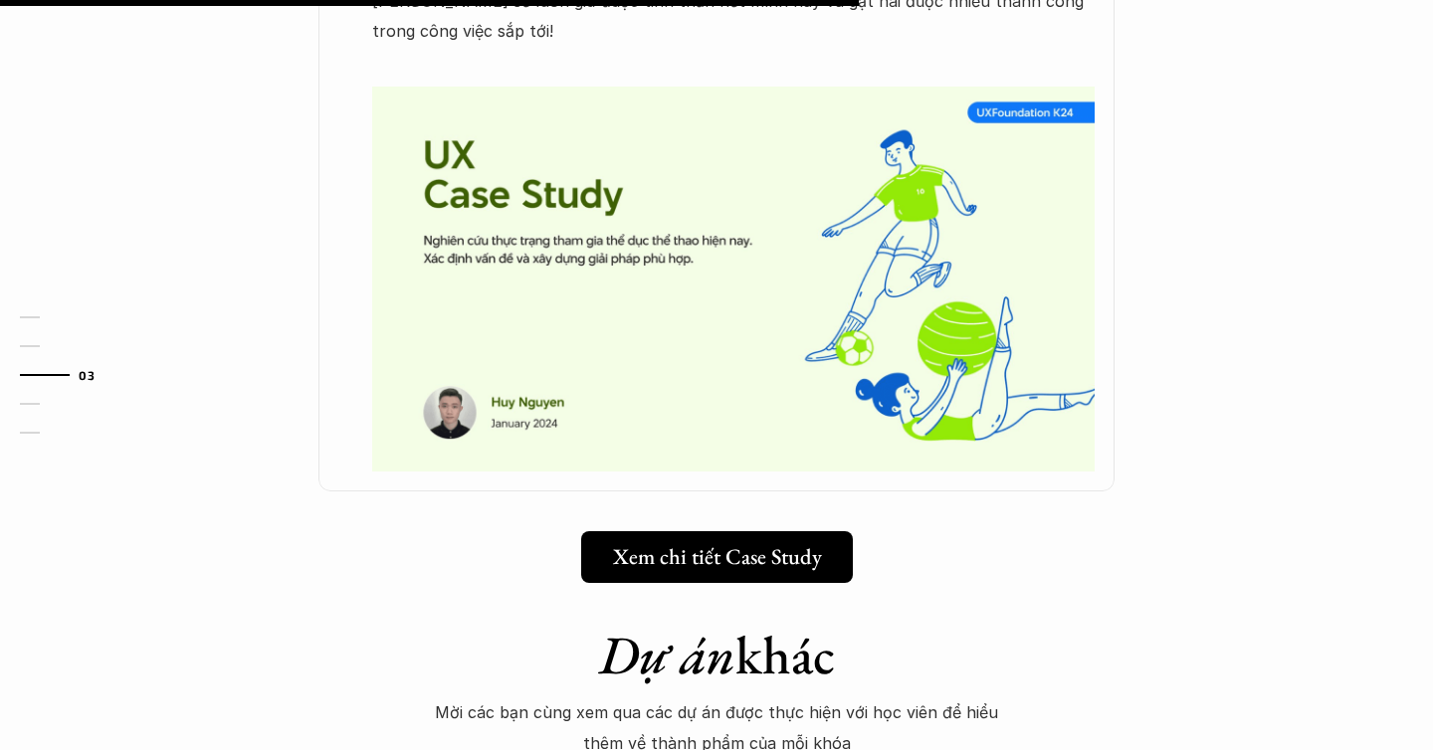
scroll to position [1379, 0]
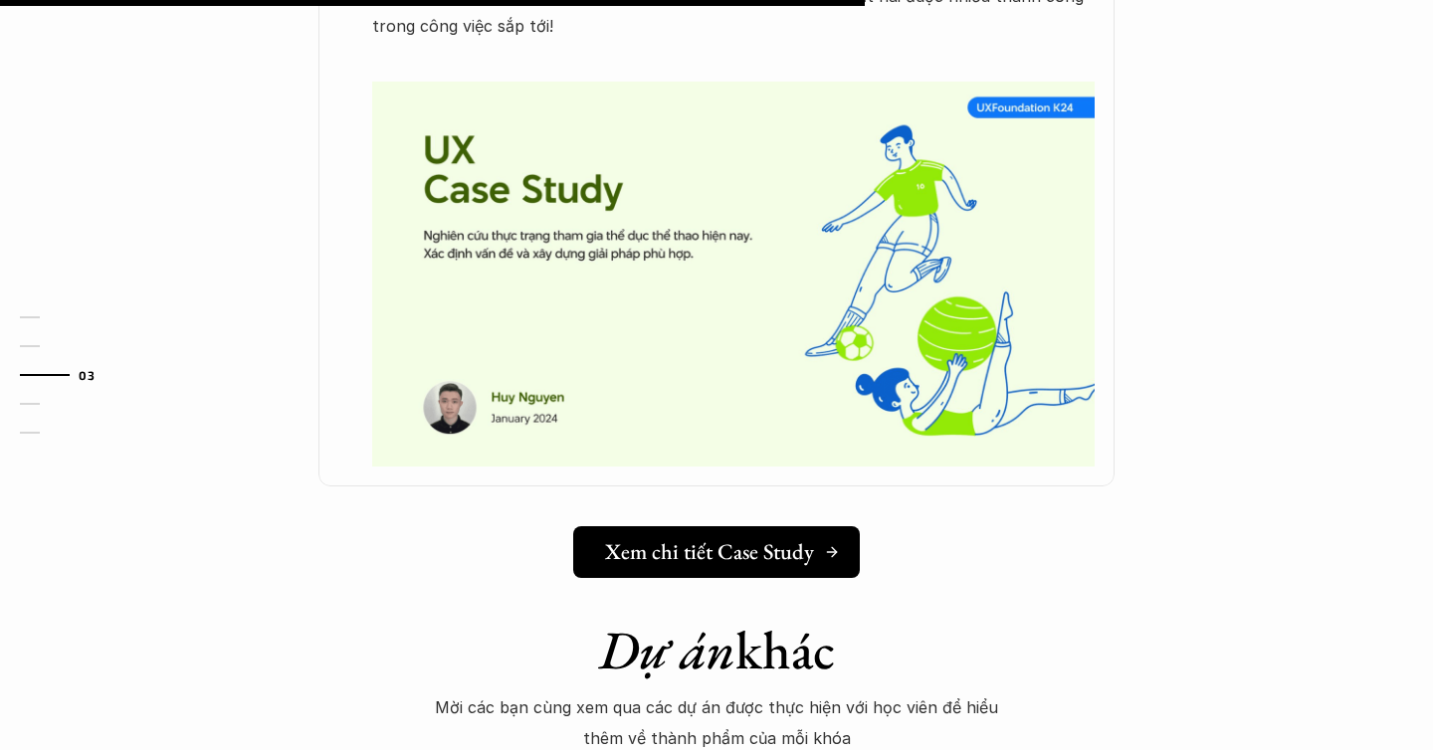
click at [749, 539] on h5 "Xem chi tiết Case Study" at bounding box center [709, 552] width 209 height 26
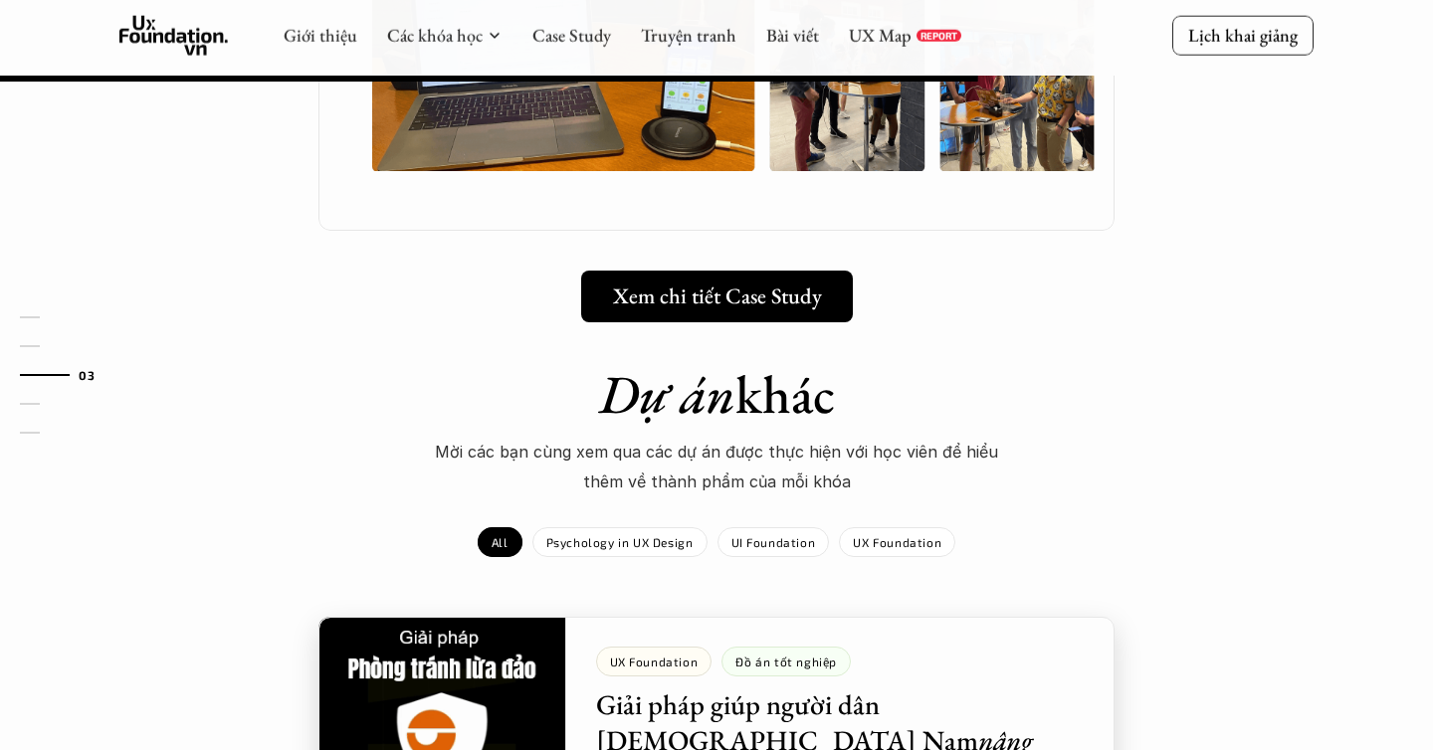
scroll to position [1541, 0]
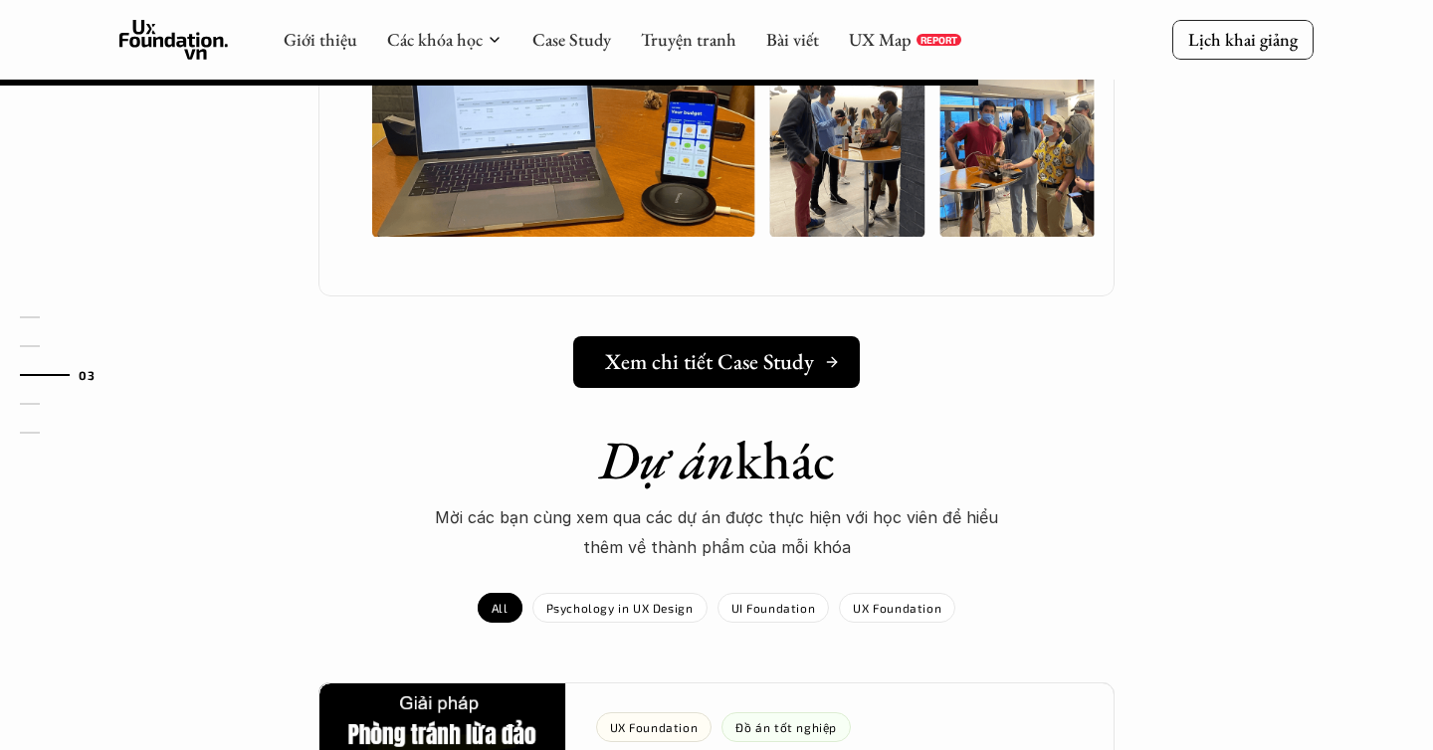
click at [792, 358] on h5 "Xem chi tiết Case Study" at bounding box center [709, 362] width 209 height 26
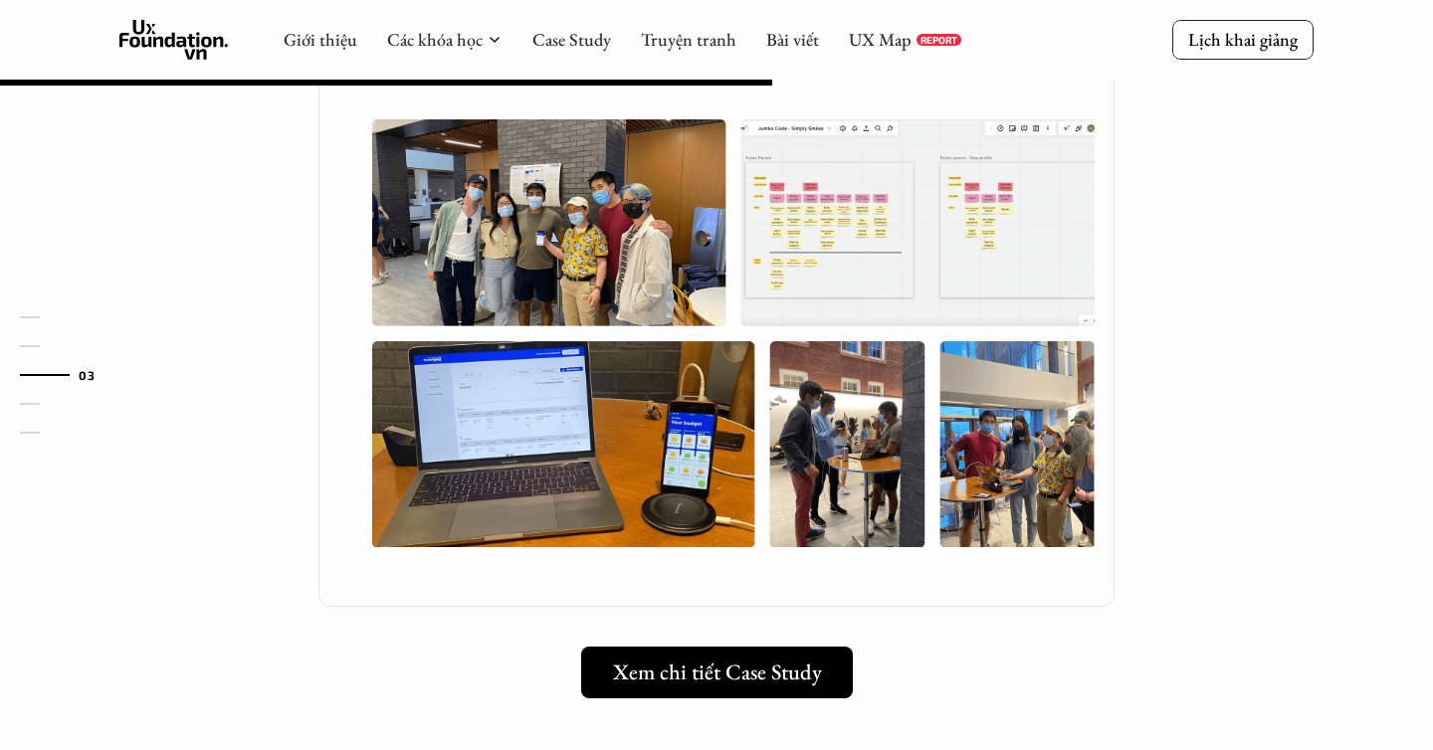
scroll to position [1152, 0]
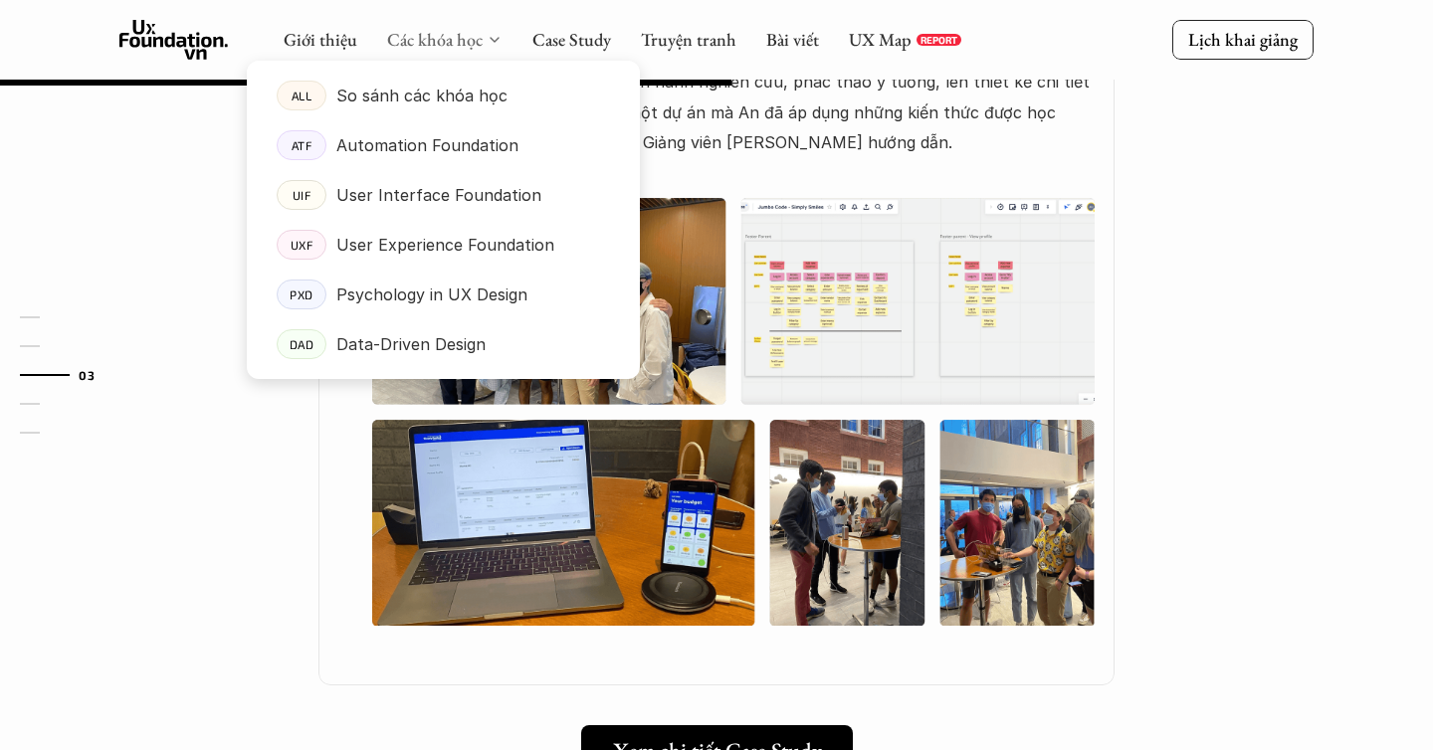
click at [466, 43] on link "Các khóa học" at bounding box center [435, 39] width 96 height 23
click at [406, 145] on p "Automation Foundation" at bounding box center [427, 145] width 182 height 30
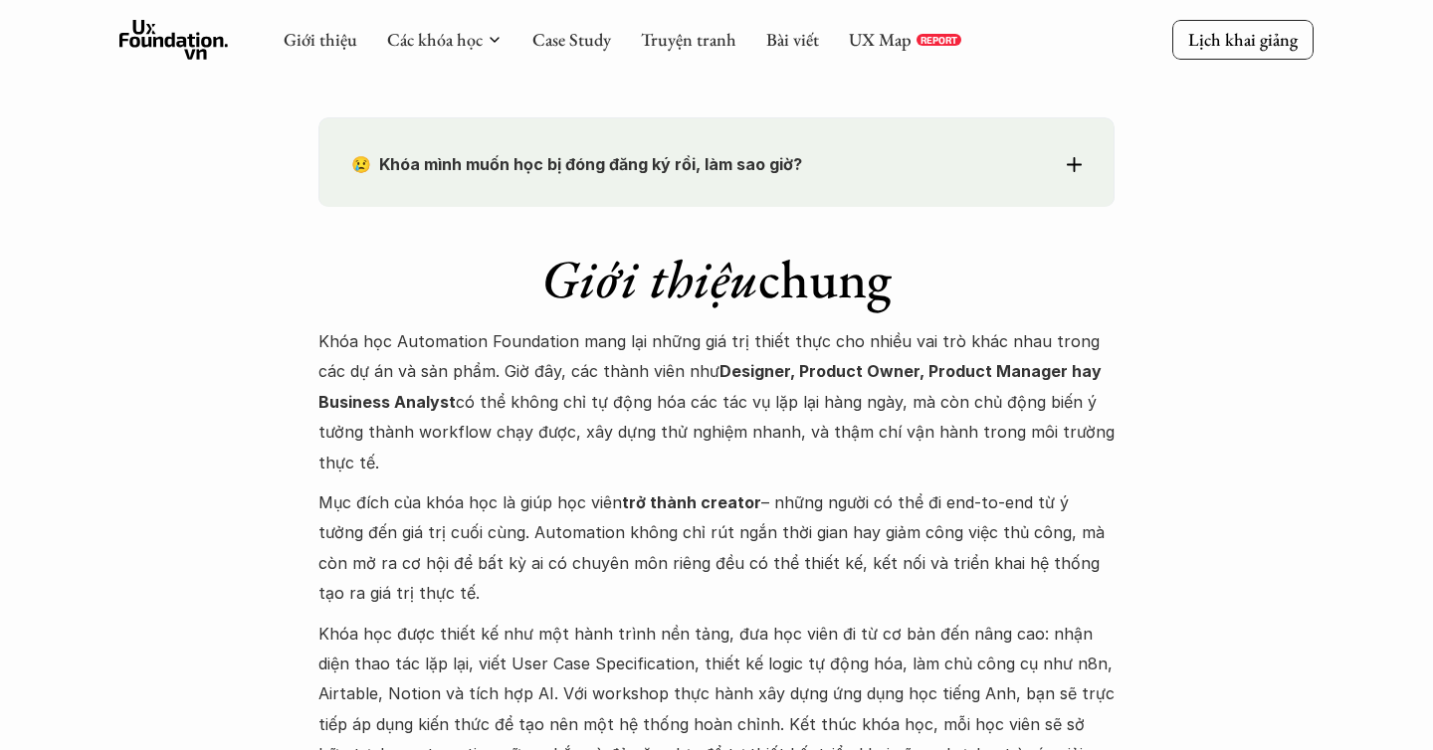
scroll to position [1712, 0]
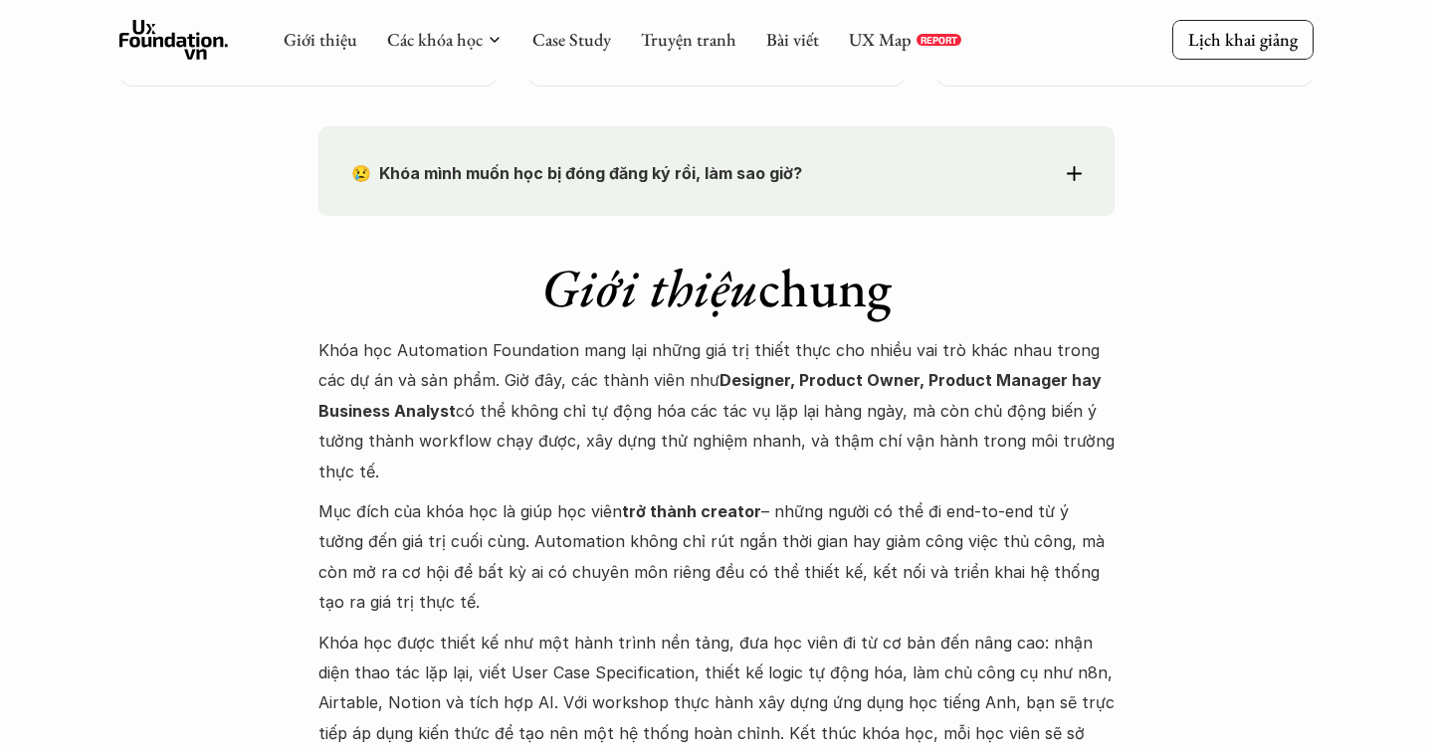
click at [638, 182] on p "😢 Khóa mình muốn học bị đóng đăng ký rồi, làm sao giờ?" at bounding box center [680, 173] width 658 height 30
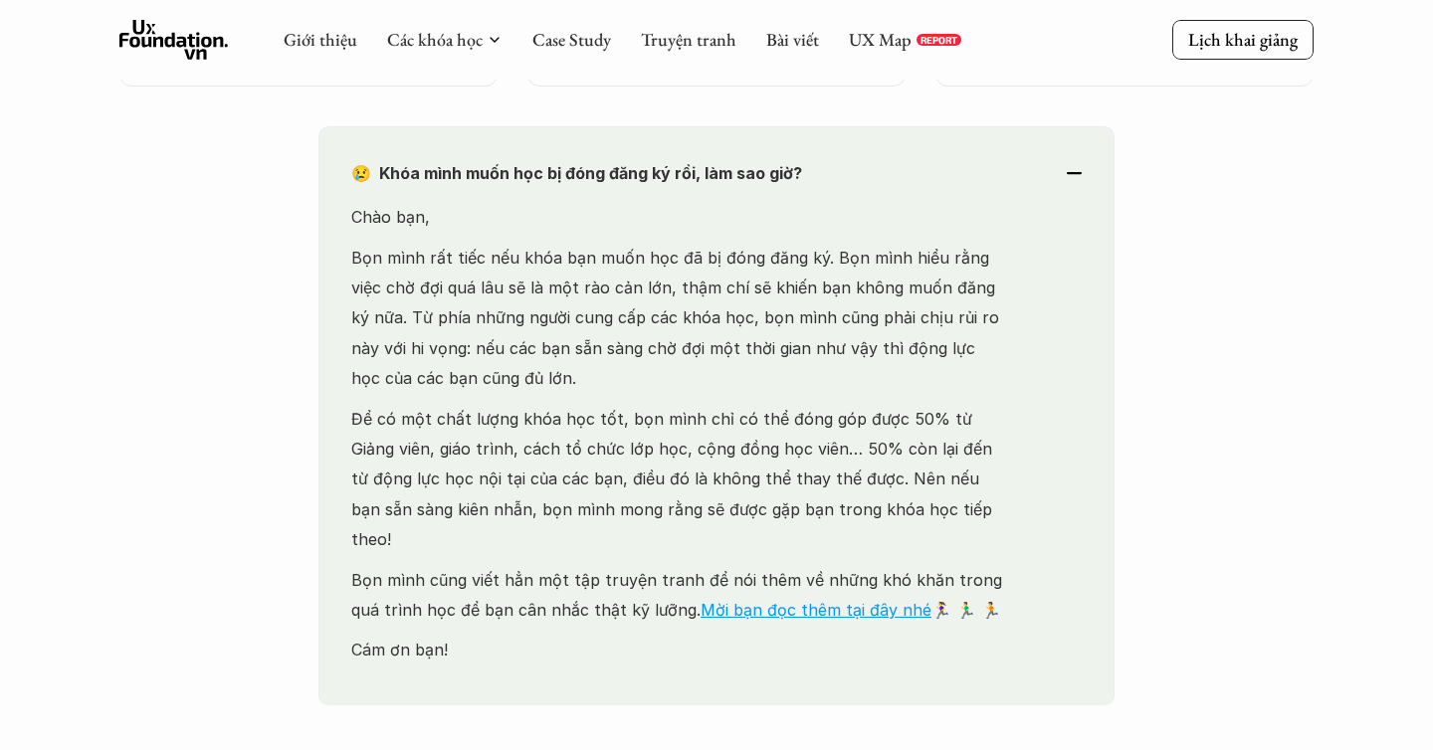
click at [658, 169] on strong "😢 Khóa mình muốn học bị đóng đăng ký rồi, làm sao giờ?" at bounding box center [576, 173] width 451 height 20
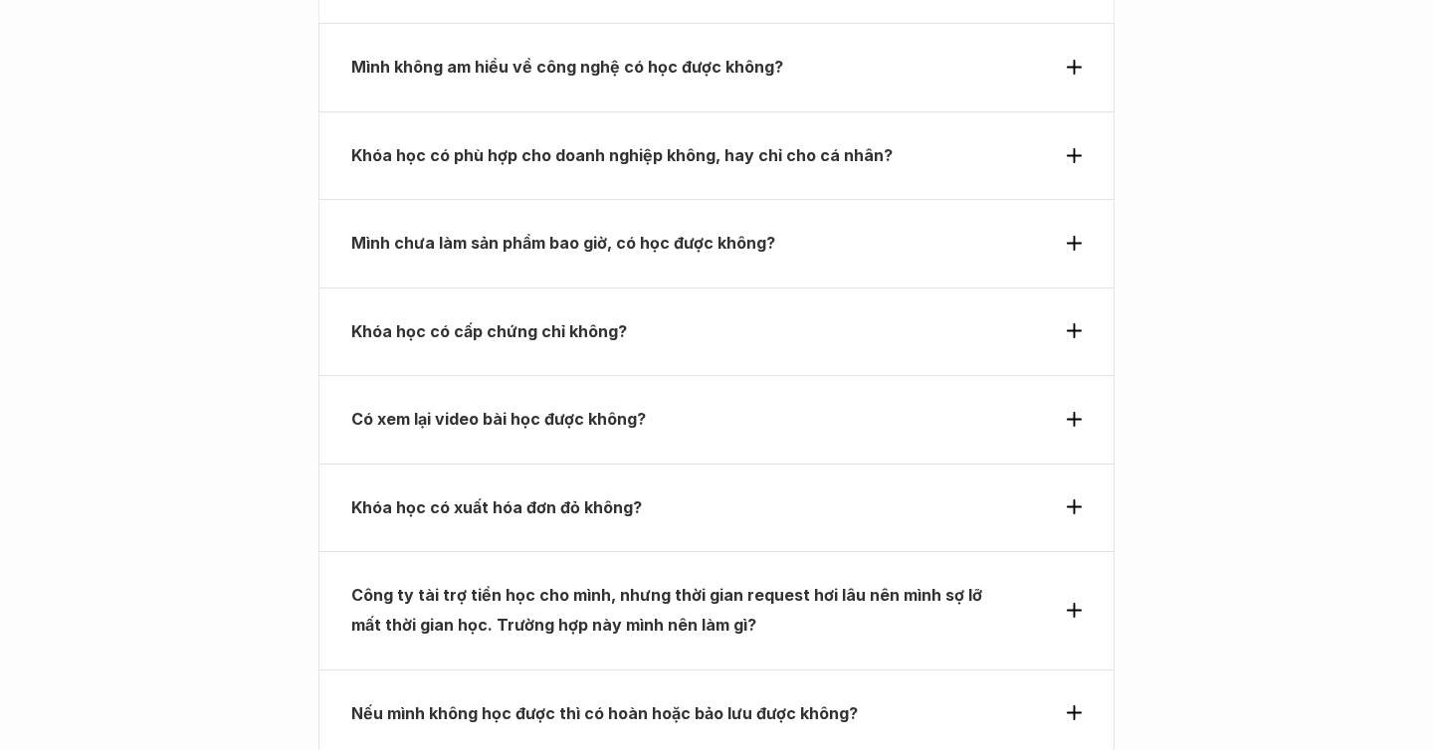
scroll to position [7474, 0]
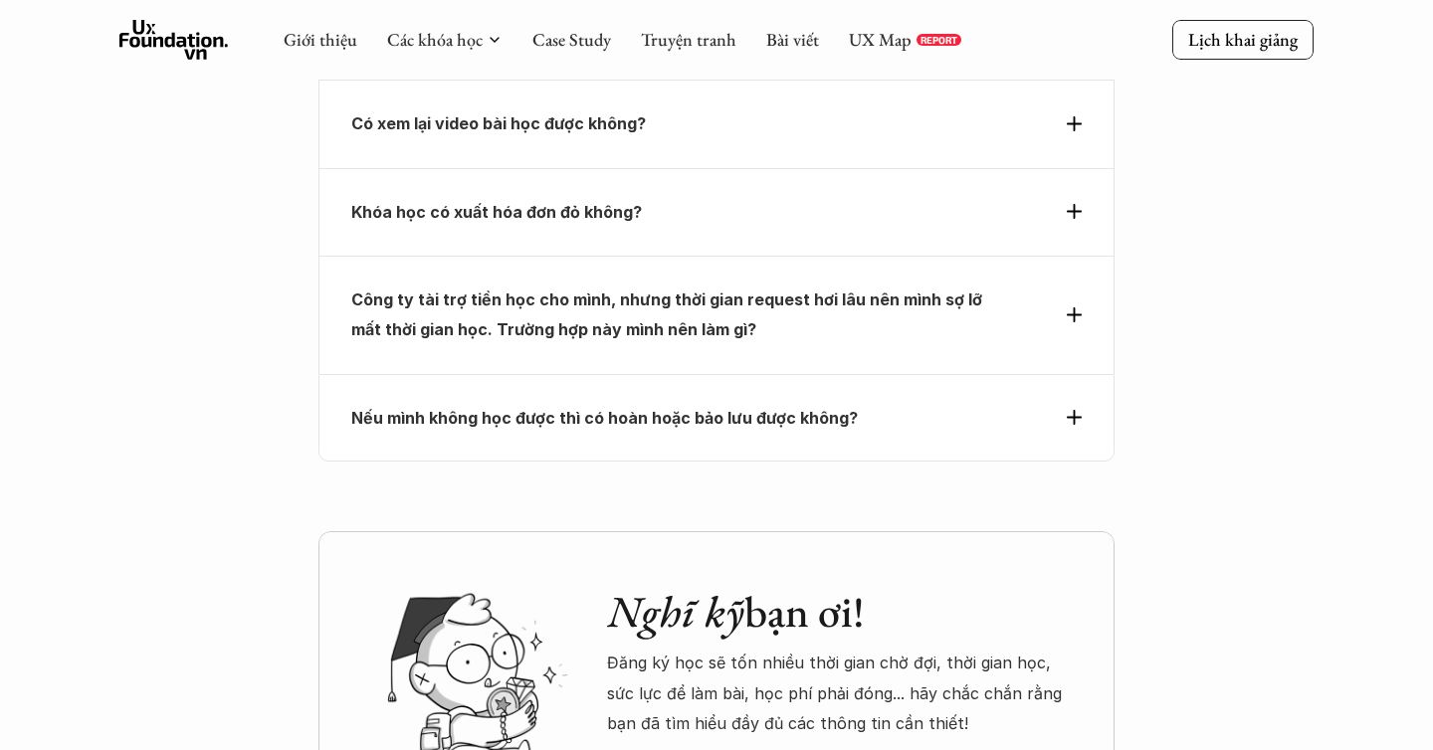
click at [670, 168] on div "Khóa học có xuất hóa đơn đỏ không?" at bounding box center [716, 212] width 796 height 88
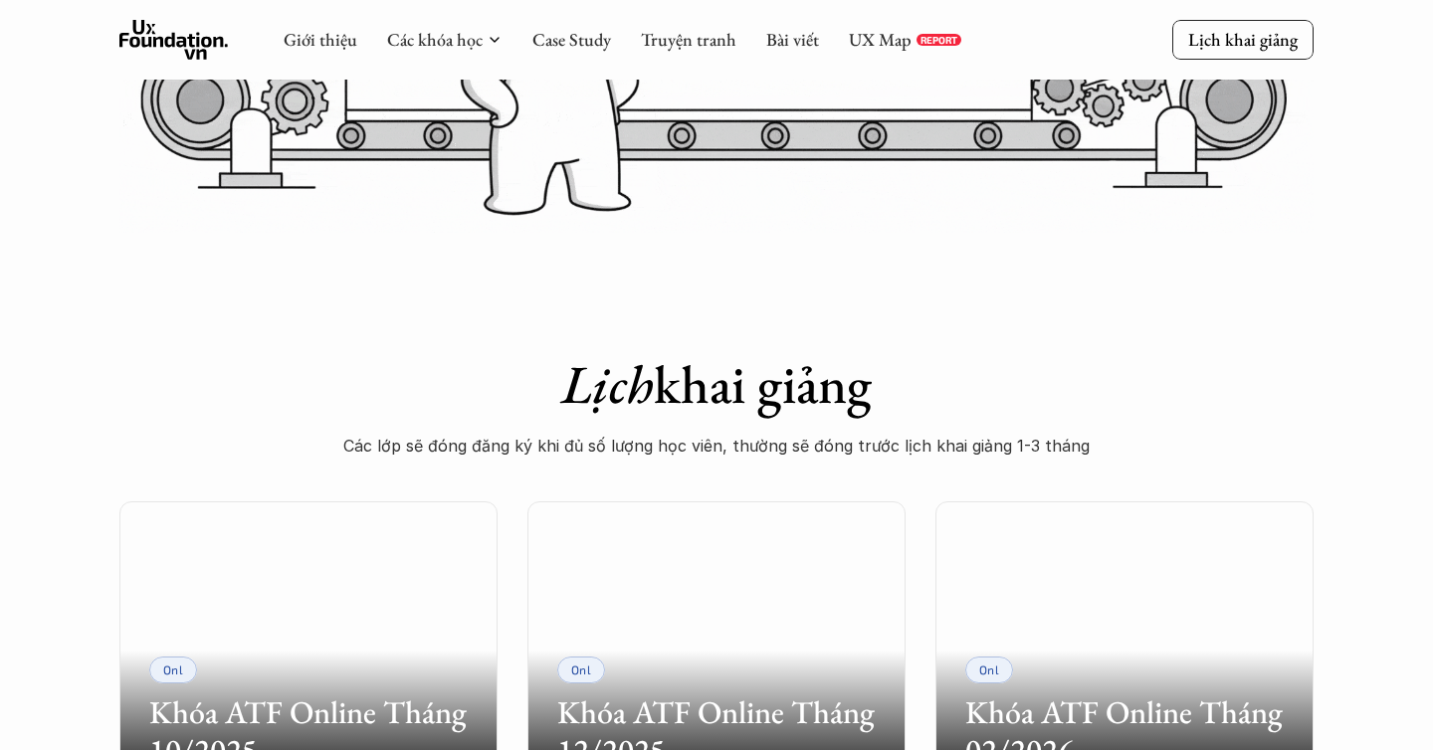
scroll to position [0, 0]
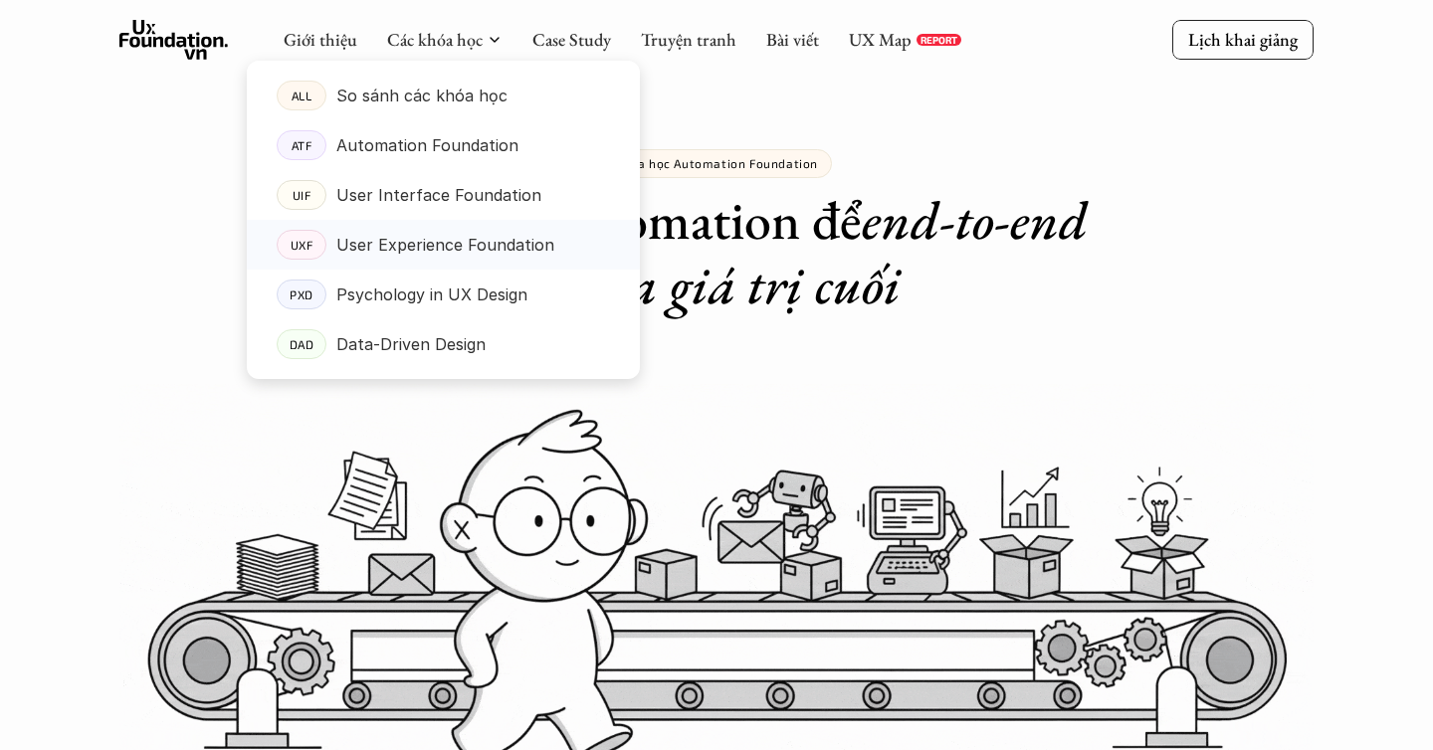
click at [426, 246] on p "User Experience Foundation" at bounding box center [445, 245] width 218 height 30
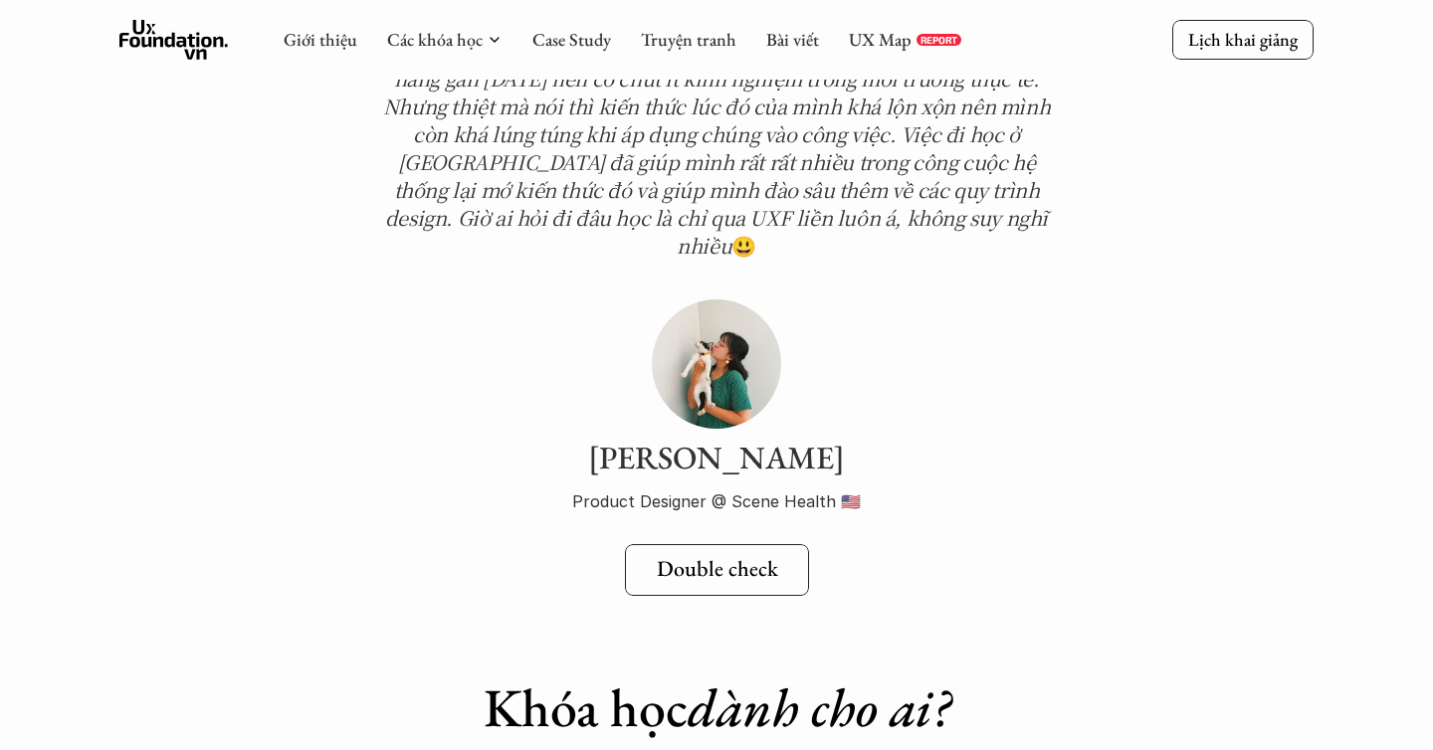
scroll to position [6915, 0]
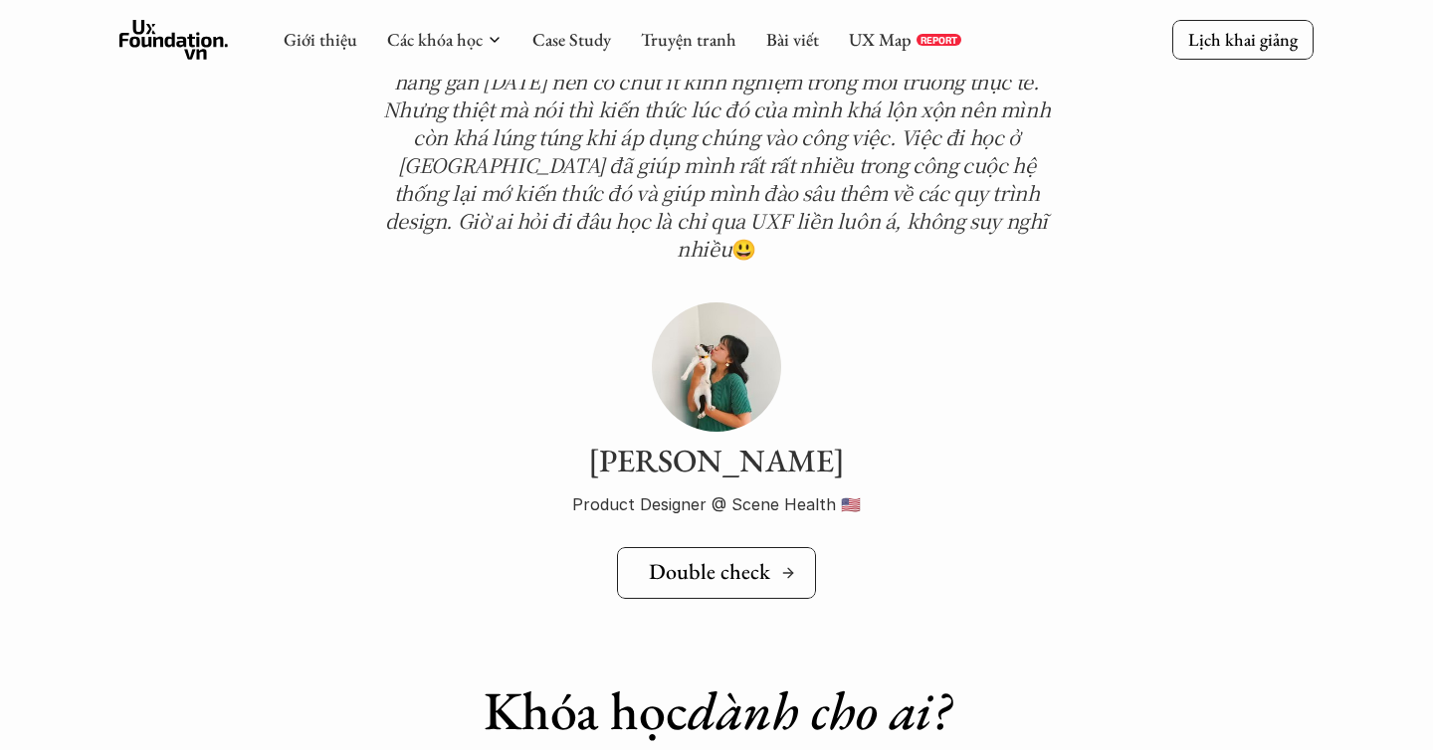
click at [741, 559] on h5 "Double check" at bounding box center [709, 572] width 121 height 26
